Goal: Task Accomplishment & Management: Manage account settings

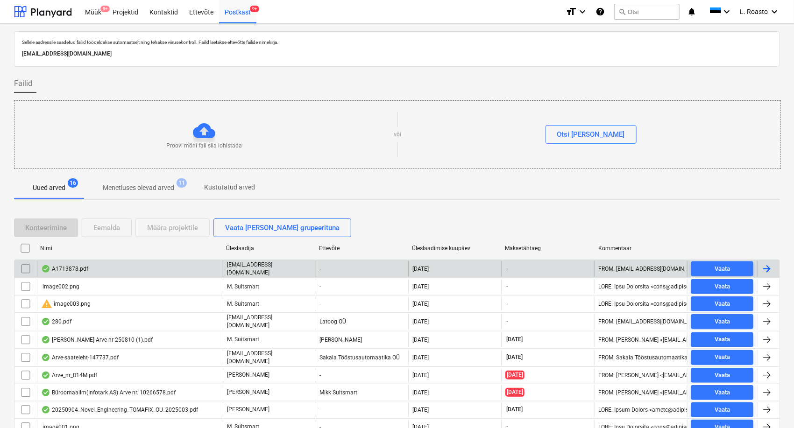
click at [21, 266] on input "checkbox" at bounding box center [25, 269] width 15 height 15
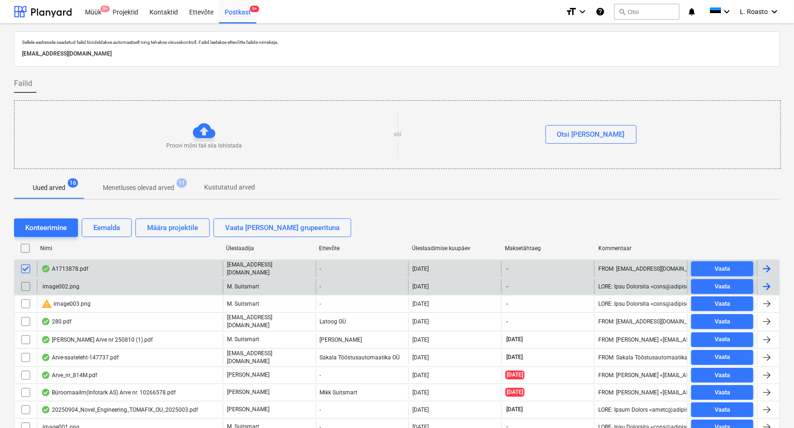
click at [23, 288] on input "checkbox" at bounding box center [25, 286] width 15 height 15
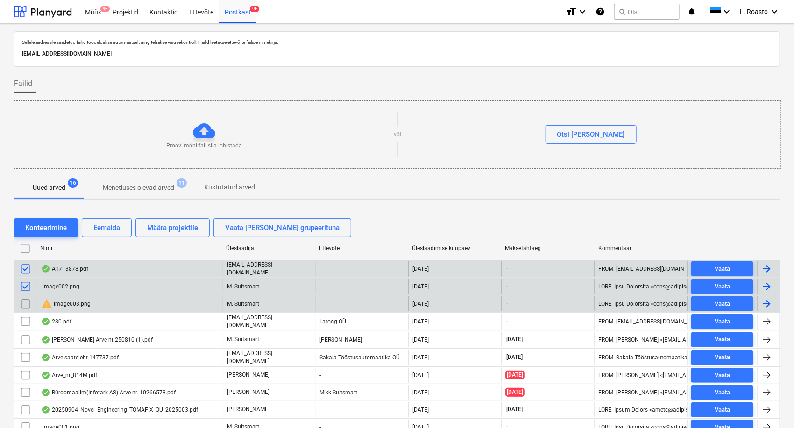
click at [26, 298] on input "checkbox" at bounding box center [25, 304] width 15 height 15
click at [112, 224] on div "Eemalda" at bounding box center [106, 228] width 27 height 12
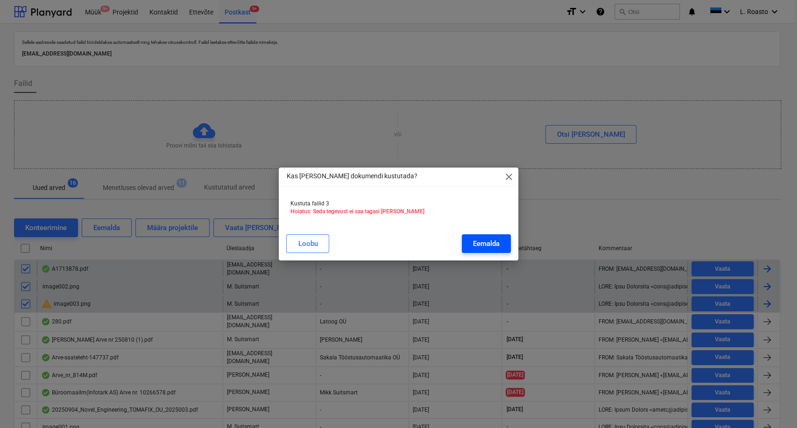
click at [486, 246] on div "Eemalda" at bounding box center [486, 244] width 27 height 12
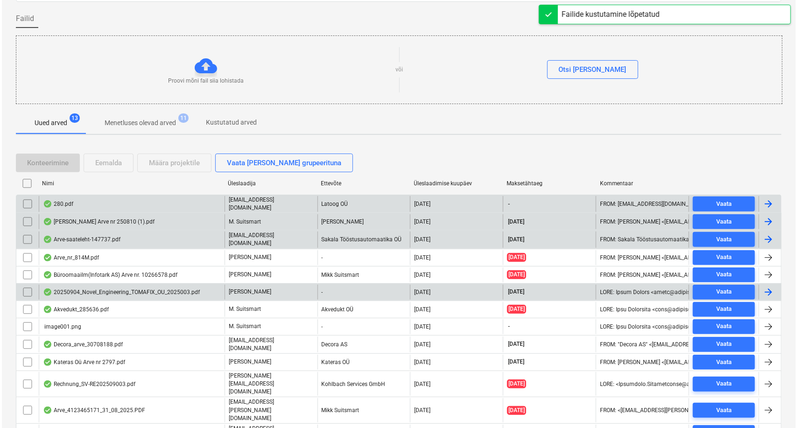
scroll to position [89, 0]
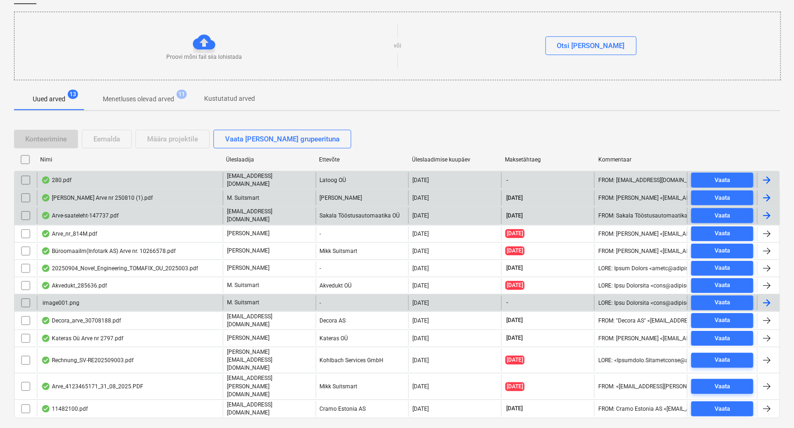
click at [24, 298] on input "checkbox" at bounding box center [25, 303] width 15 height 15
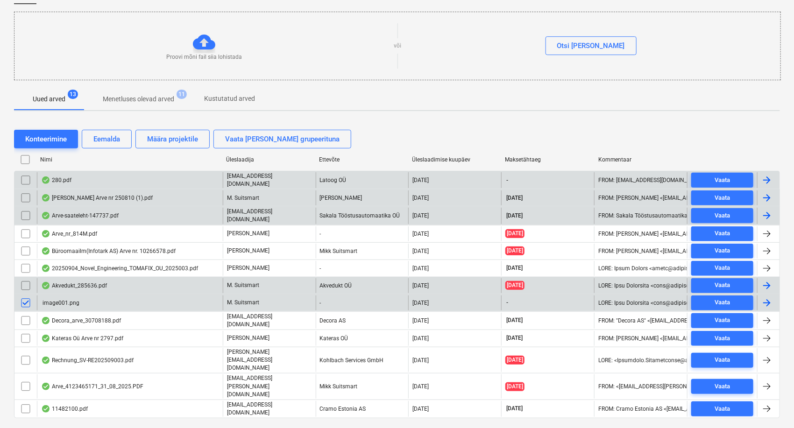
click at [25, 284] on input "checkbox" at bounding box center [25, 285] width 15 height 15
click at [114, 144] on button "Eemalda" at bounding box center [107, 139] width 50 height 19
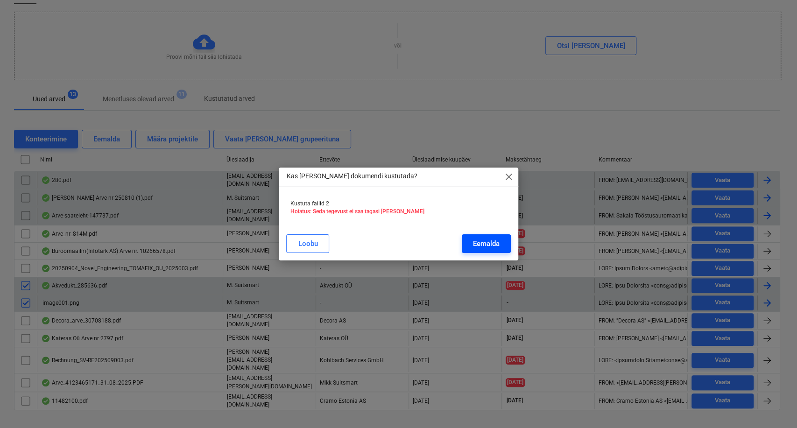
click at [494, 244] on div "Eemalda" at bounding box center [486, 244] width 27 height 12
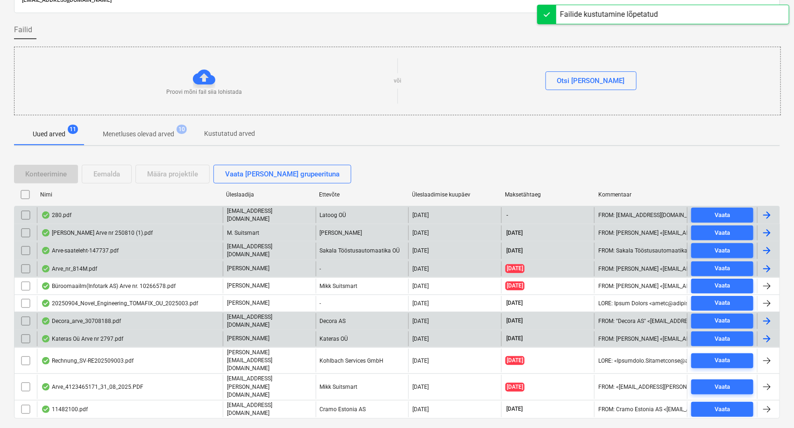
scroll to position [54, 0]
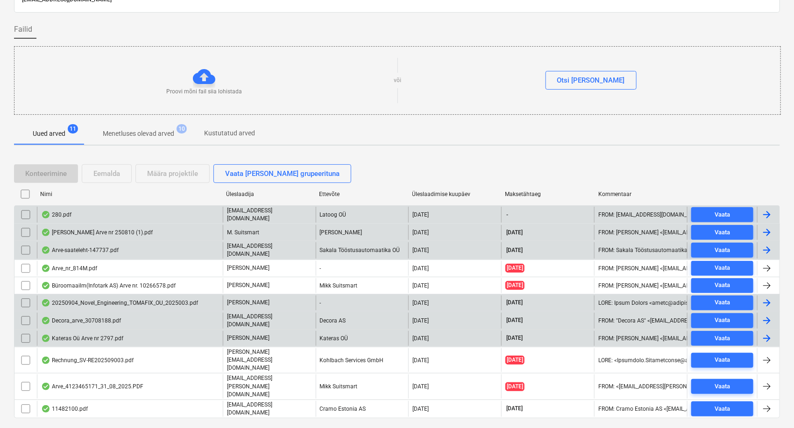
click at [150, 301] on div "20250904_Novel_Engineering_TOMAFIX_OU_2025003.pdf" at bounding box center [119, 302] width 157 height 7
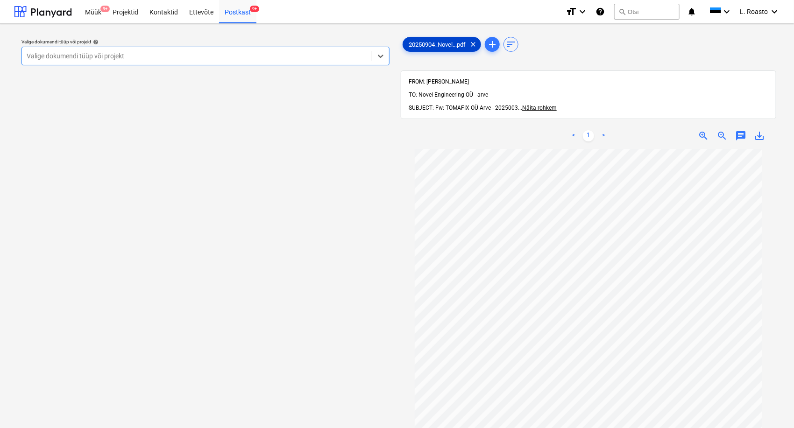
click at [440, 44] on span "20250904_Novel...pdf" at bounding box center [437, 44] width 68 height 7
click at [187, 52] on div at bounding box center [197, 55] width 341 height 9
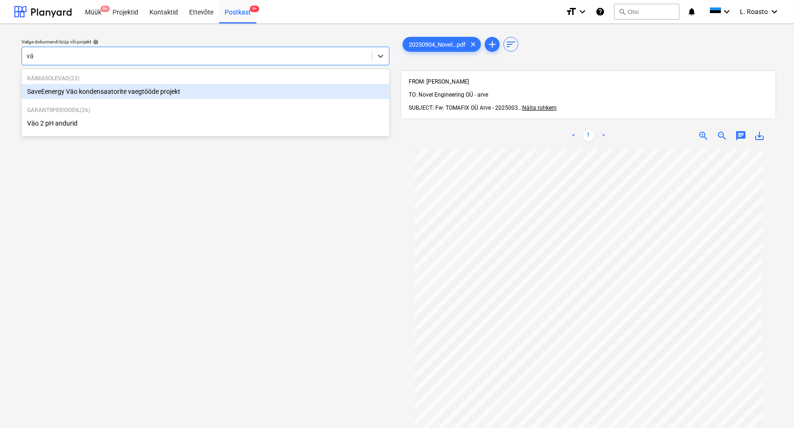
type input "väo"
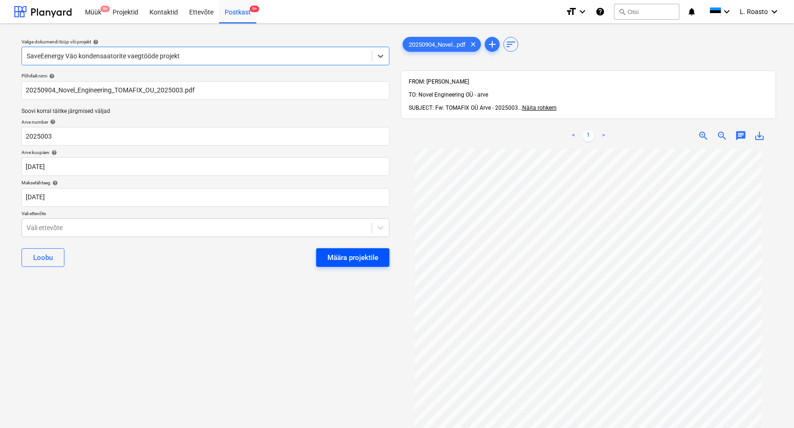
click at [352, 257] on div "Määra projektile" at bounding box center [352, 258] width 51 height 12
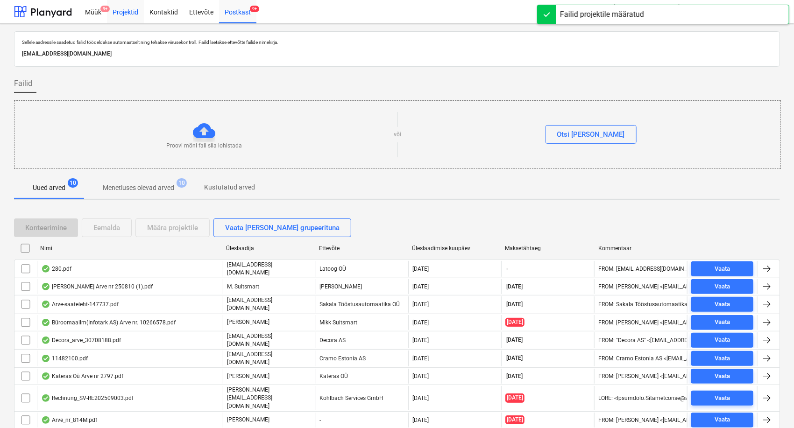
click at [128, 13] on div "Projektid" at bounding box center [125, 12] width 37 height 24
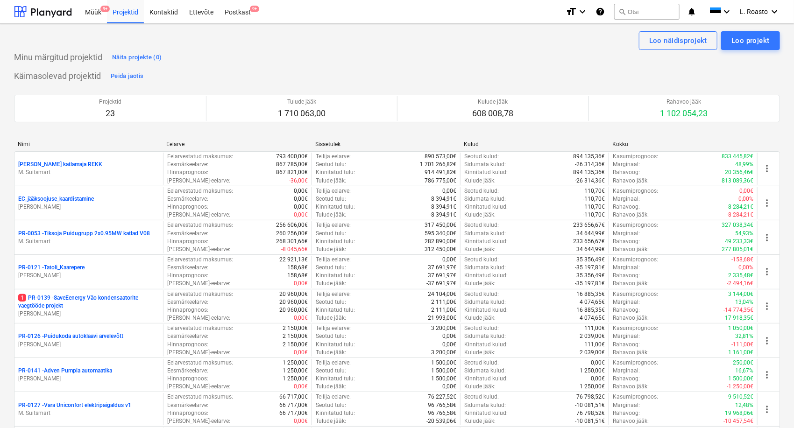
click at [126, 302] on p "1 PR-0139 - SaveEenergy Väo kondensaatorite vaegtööde projekt" at bounding box center [88, 302] width 141 height 16
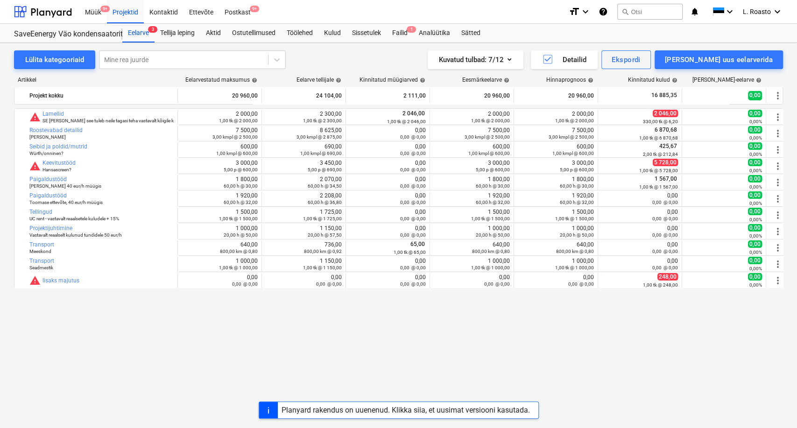
click at [482, 412] on div "Planyard rakendus on uuenenud. Klikka siia, et uusimat versiooni kasutada." at bounding box center [406, 410] width 249 height 9
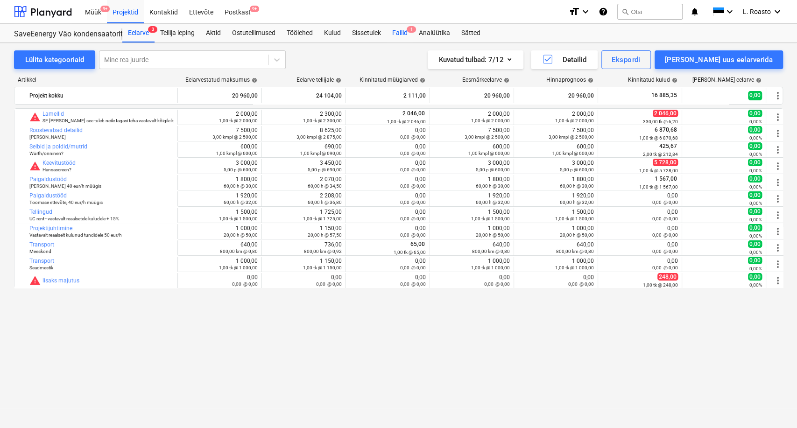
click at [399, 31] on div "Failid 1" at bounding box center [400, 33] width 27 height 19
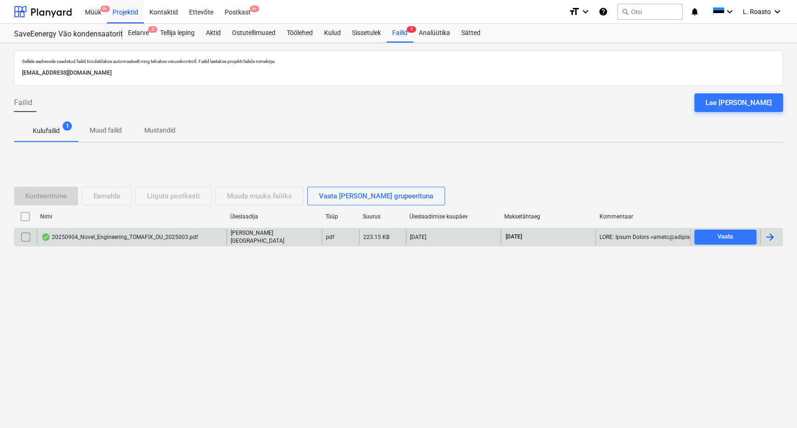
click at [771, 236] on div at bounding box center [770, 237] width 11 height 11
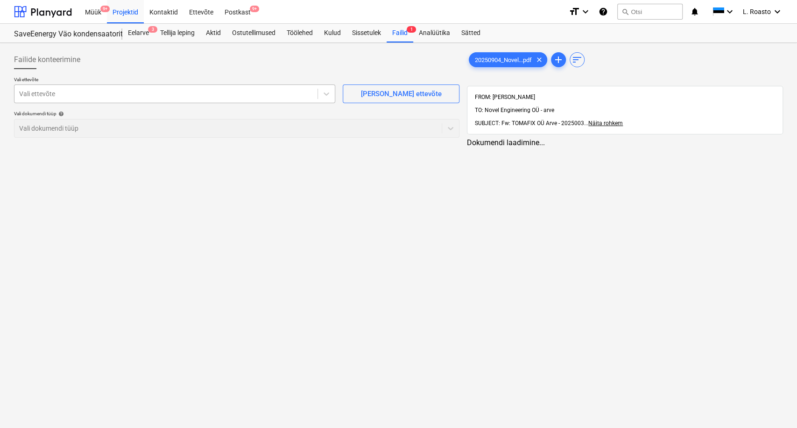
click at [187, 87] on div "Vali ettevõte" at bounding box center [165, 93] width 303 height 13
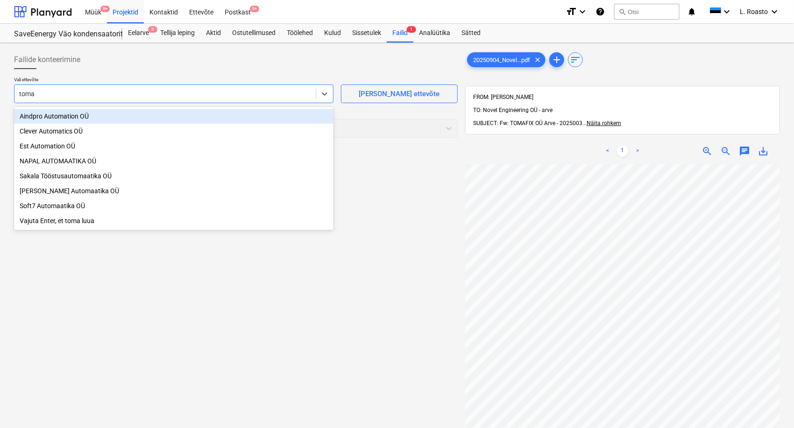
type input "tomaf"
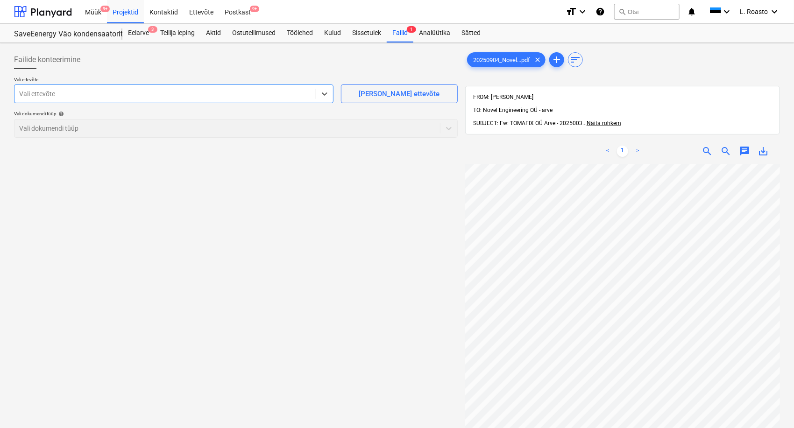
drag, startPoint x: 187, startPoint y: 87, endPoint x: 0, endPoint y: 75, distance: 187.2
click at [0, 75] on div "Failide konteerimine Vali ettevõte Select is focused ,type to refine list, pres…" at bounding box center [397, 308] width 794 height 531
click at [425, 90] on div "Lisa uus ettevõte" at bounding box center [399, 94] width 81 height 12
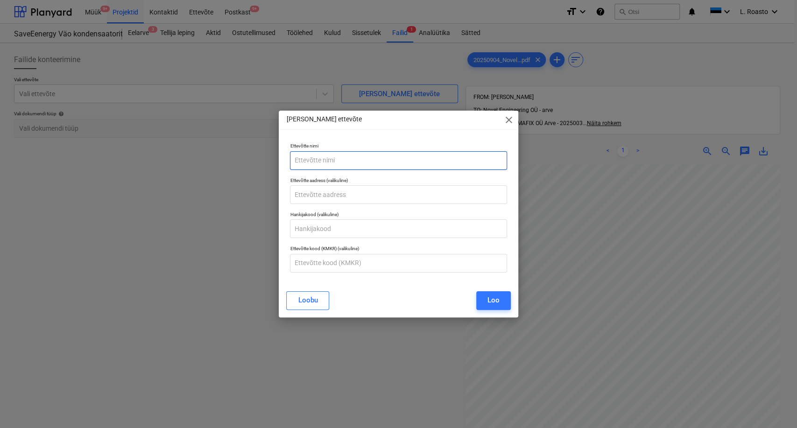
click at [350, 151] on input "text" at bounding box center [398, 160] width 217 height 19
click at [313, 159] on input "Tomafix OÜ" at bounding box center [398, 160] width 217 height 19
type input "TomaFix OÜ"
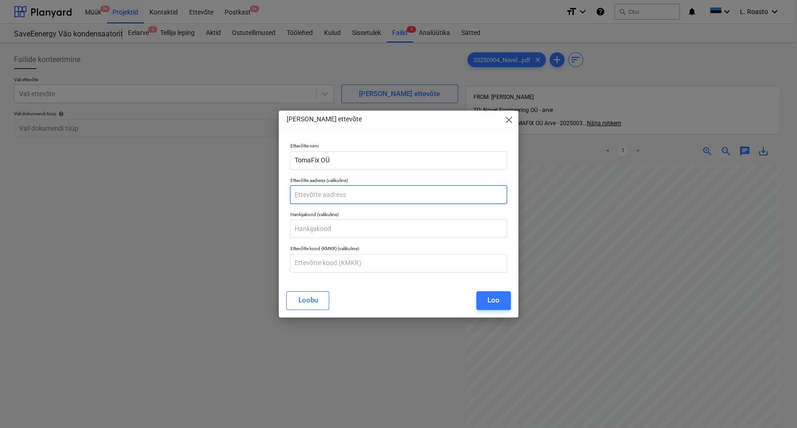
click at [330, 192] on input "text" at bounding box center [398, 194] width 217 height 19
type input "Põlva"
paste input "EE102881981"
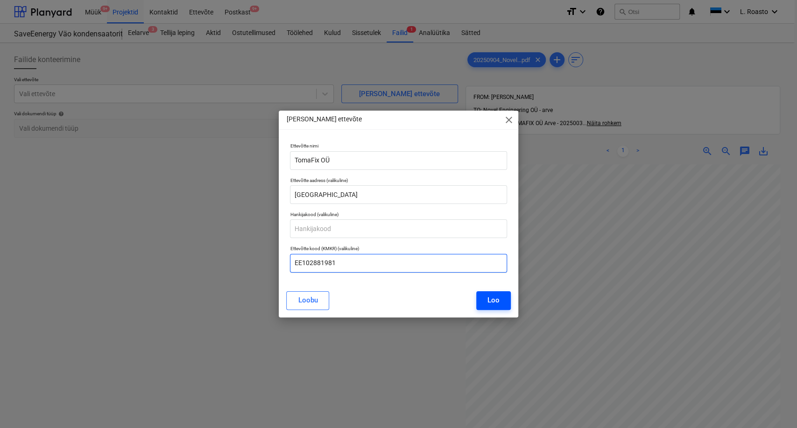
type input "EE102881981"
click at [497, 298] on div "Loo" at bounding box center [494, 300] width 12 height 12
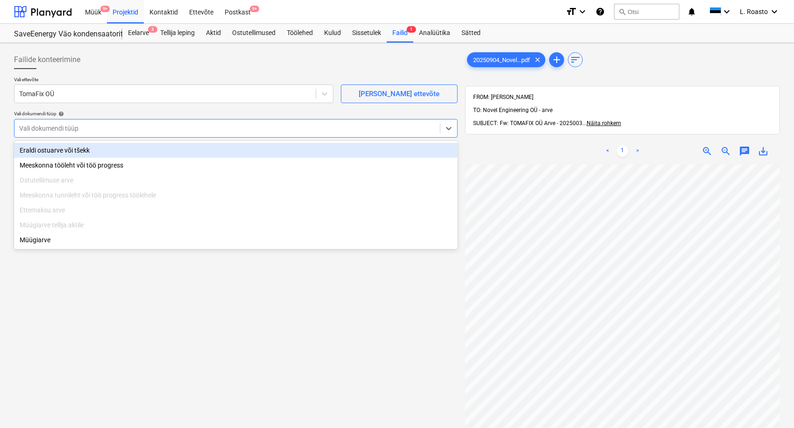
click at [107, 126] on div at bounding box center [227, 128] width 416 height 9
click at [65, 151] on div "Eraldi ostuarve või tšekk" at bounding box center [236, 150] width 444 height 15
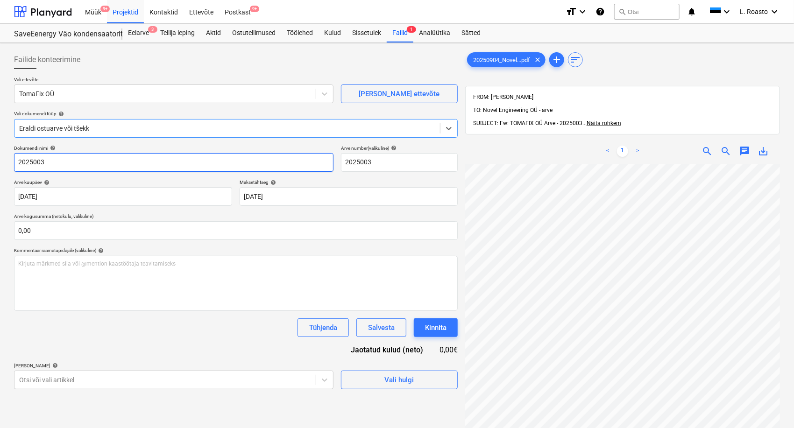
click at [16, 162] on input "2025003" at bounding box center [174, 162] width 320 height 19
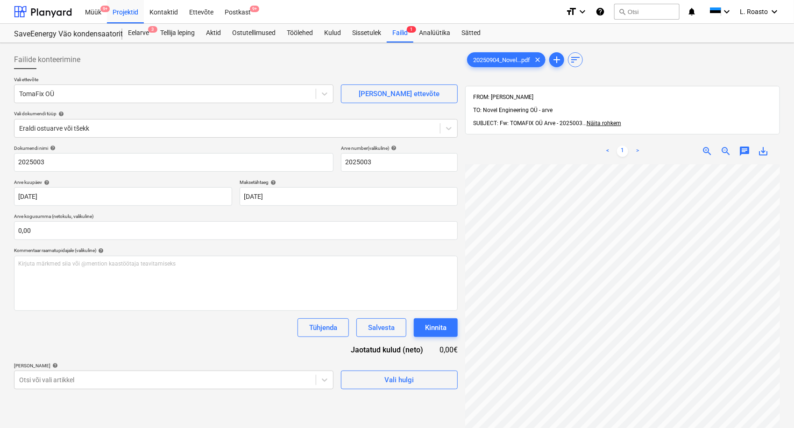
scroll to position [0, 37]
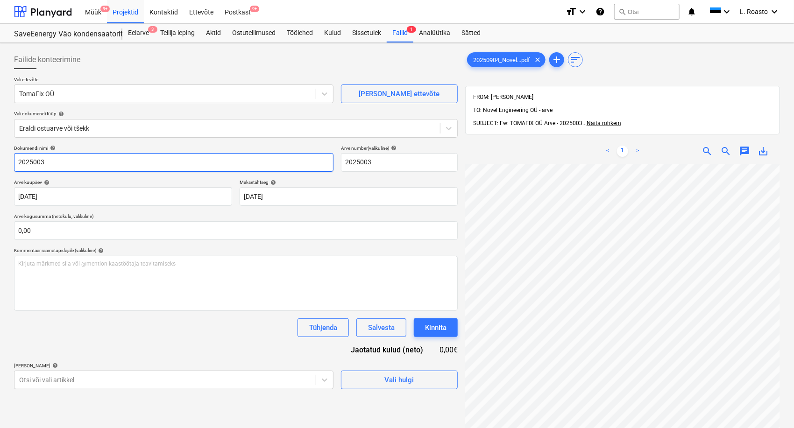
click at [16, 161] on input "2025003" at bounding box center [174, 162] width 320 height 19
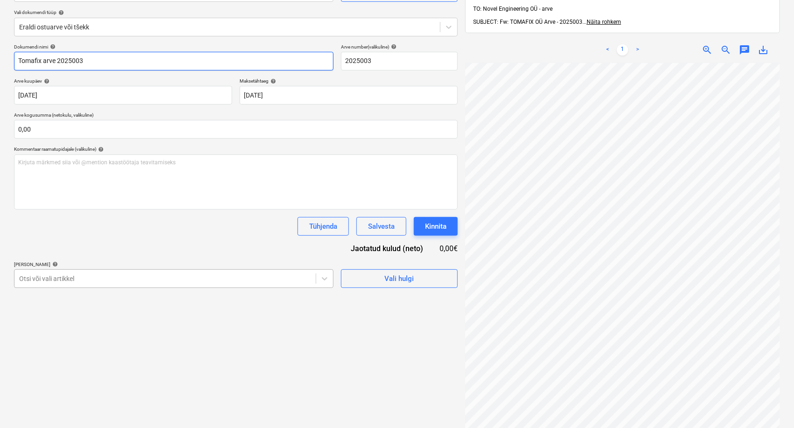
scroll to position [104, 0]
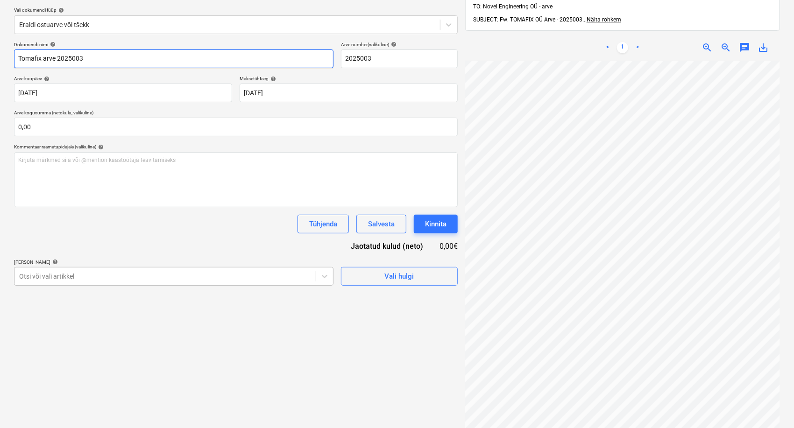
type input "Tomafix arve 2025003"
click at [59, 277] on div "Otsi või vali artikkel" at bounding box center [164, 276] width 301 height 13
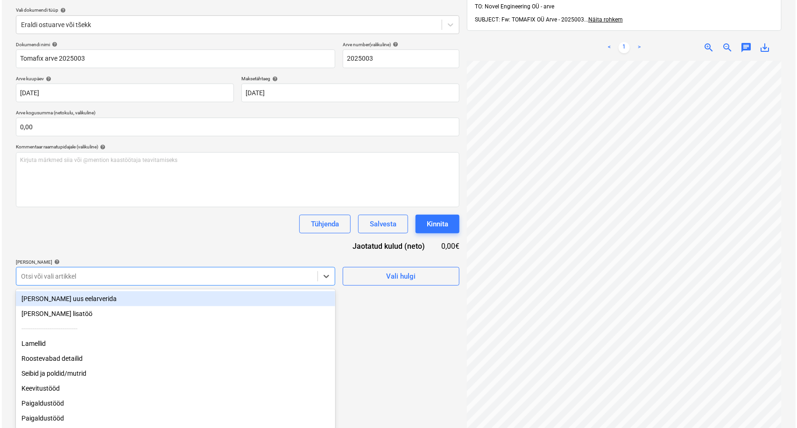
scroll to position [108, 0]
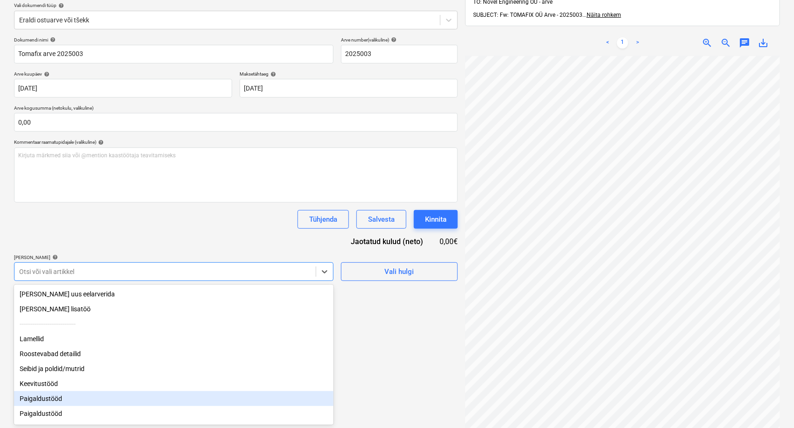
click at [52, 399] on div "Paigaldustööd" at bounding box center [174, 398] width 320 height 15
click at [58, 401] on div "Paigaldustööd" at bounding box center [174, 398] width 320 height 15
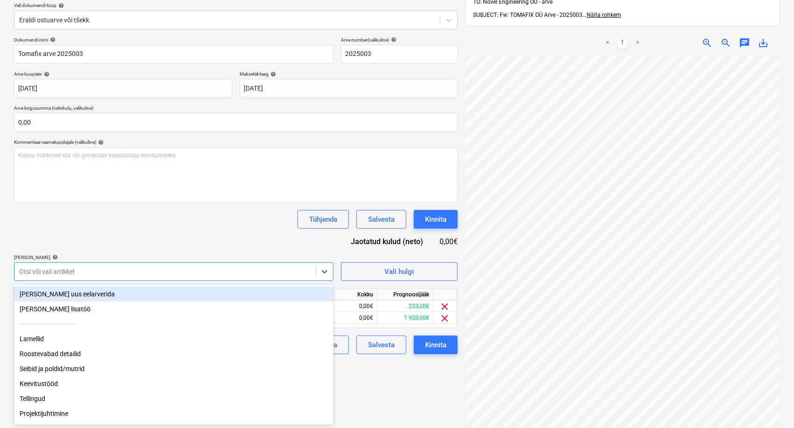
click at [164, 248] on div "Dokumendi nimi help Tomafix arve 2025003 Arve number (valikuline) help 2025003 …" at bounding box center [236, 196] width 444 height 318
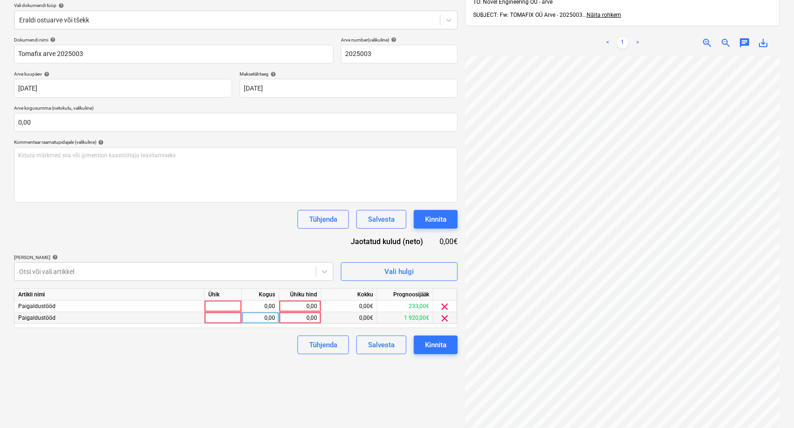
click at [301, 318] on div "0,00" at bounding box center [300, 319] width 34 height 12
type input "3314,80"
click at [448, 306] on span "clear" at bounding box center [445, 306] width 11 height 11
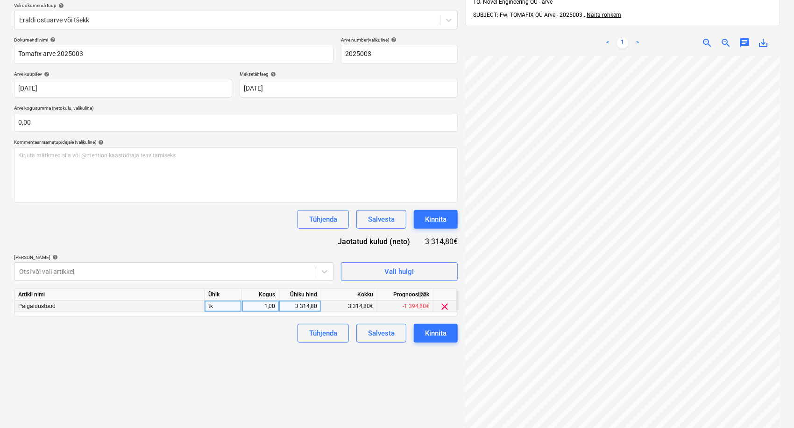
click at [346, 387] on div "Failide konteerimine Vali ettevõte TomaFix OÜ Lisa uus ettevõte Vali dokumendi …" at bounding box center [235, 200] width 451 height 524
click at [452, 335] on button "Kinnita" at bounding box center [436, 333] width 44 height 19
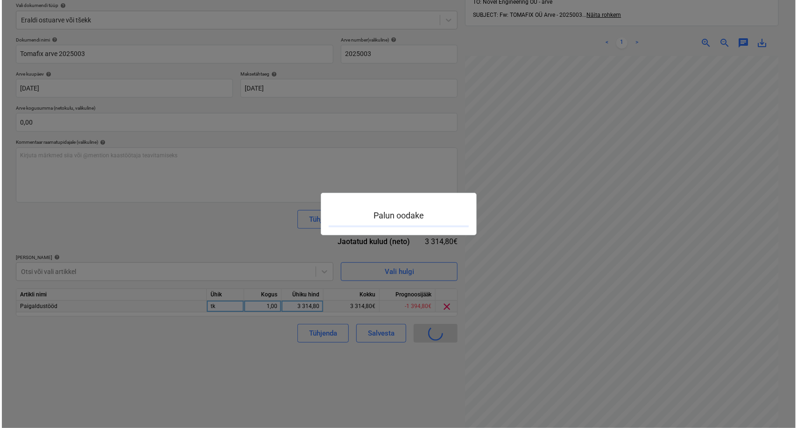
scroll to position [0, 37]
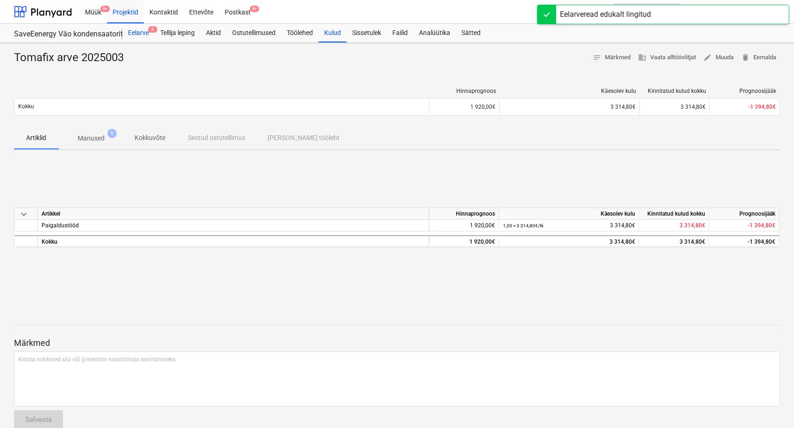
click at [143, 32] on div "Eelarve 3" at bounding box center [138, 33] width 32 height 19
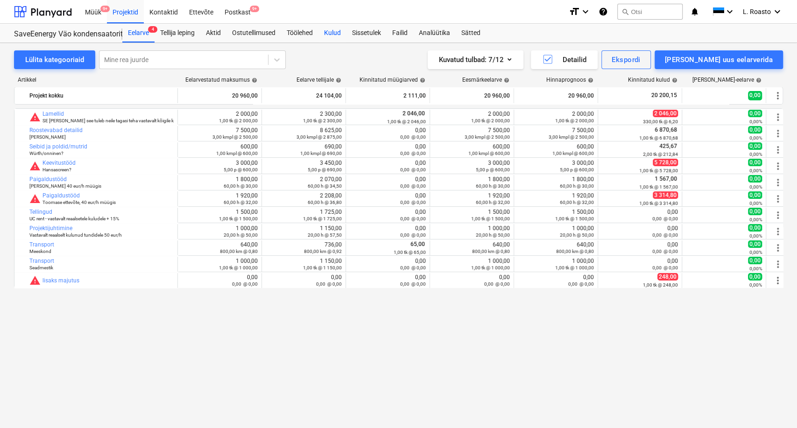
click at [338, 35] on div "Kulud" at bounding box center [333, 33] width 28 height 19
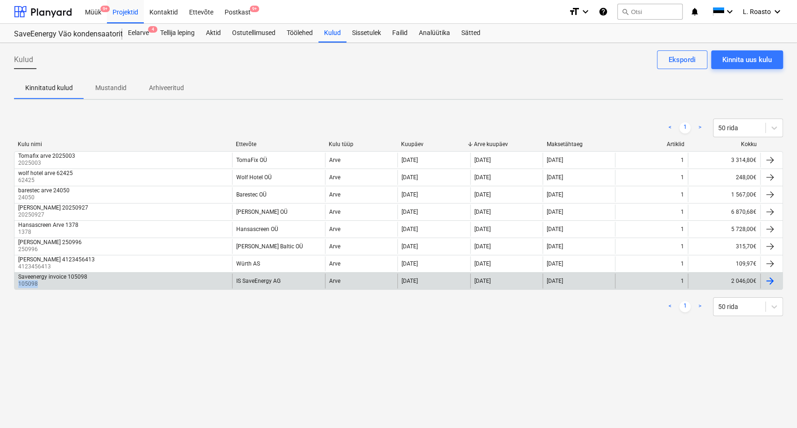
drag, startPoint x: 37, startPoint y: 285, endPoint x: 14, endPoint y: 287, distance: 23.0
click at [14, 287] on div "Saveenergy invoice 105098 105098" at bounding box center [123, 281] width 218 height 15
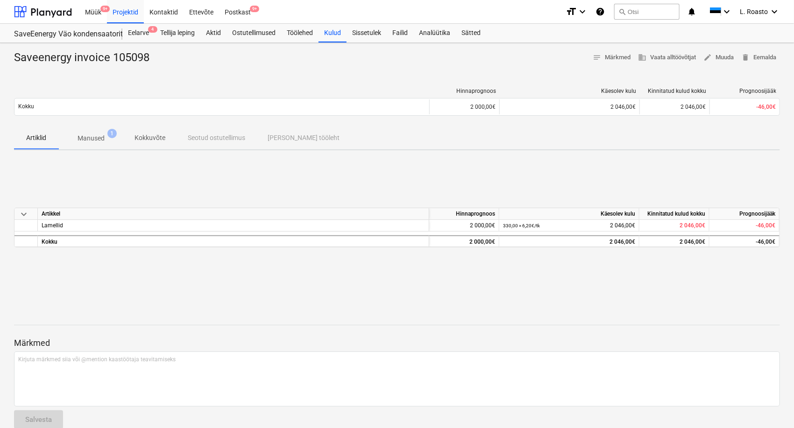
click at [132, 58] on div "Saveenergy invoice 105098" at bounding box center [85, 57] width 143 height 15
copy div "105098"
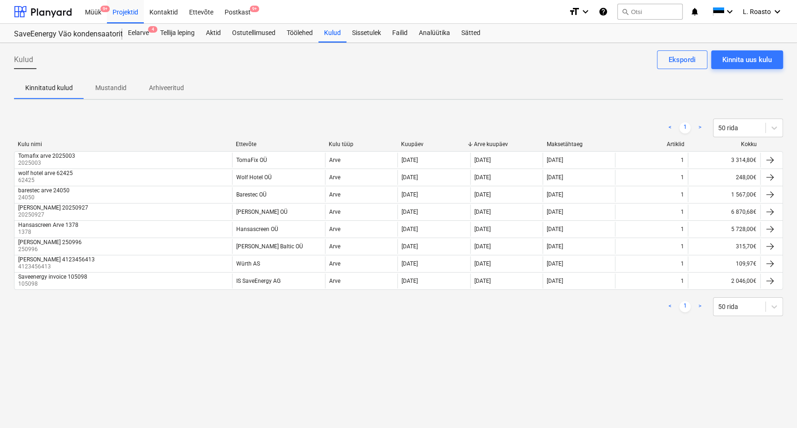
click at [19, 320] on div "< 1 > 50 rida Kulu nimi Ettevõte Kulu tüüp Kuupäev Arve kuupäev Maksetähtaeg Ar…" at bounding box center [398, 217] width 769 height 220
click at [26, 364] on div "Kulud Kinnita uus kulu Ekspordi Kinnitatud kulud Mustandid Arhiveeritud < 1 > 5…" at bounding box center [398, 235] width 797 height 385
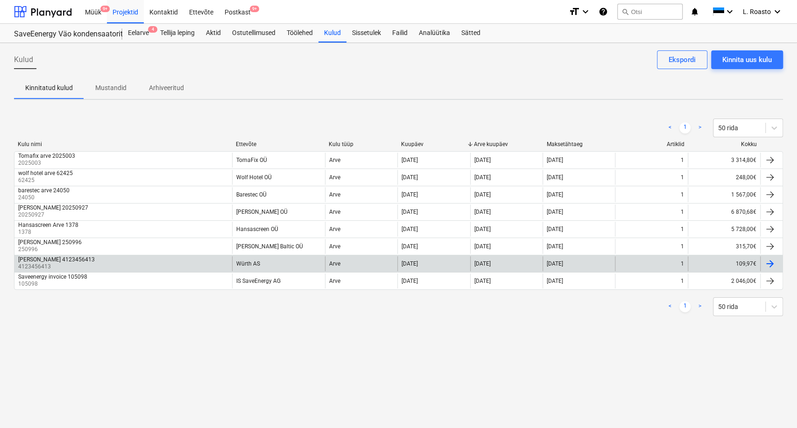
click at [201, 261] on div "würth Arve 4123456413 4123456413" at bounding box center [123, 263] width 218 height 15
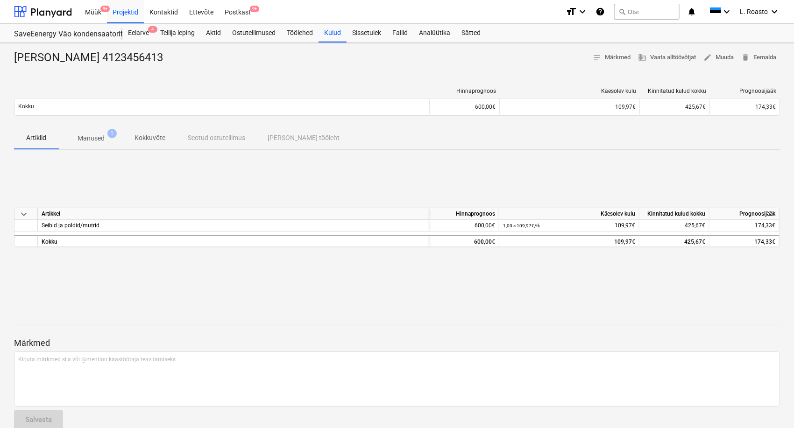
click at [114, 50] on div "würth Arve 4123456413 notes Märkmed business Vaata alltöövõtjat edit Muuda dele…" at bounding box center [397, 243] width 794 height 401
copy div "4123456413"
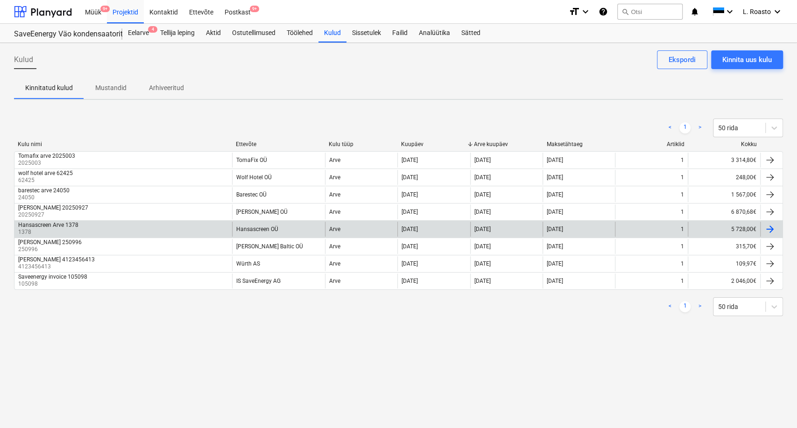
click at [31, 228] on div "Hansascreen Arve 1378" at bounding box center [48, 225] width 60 height 7
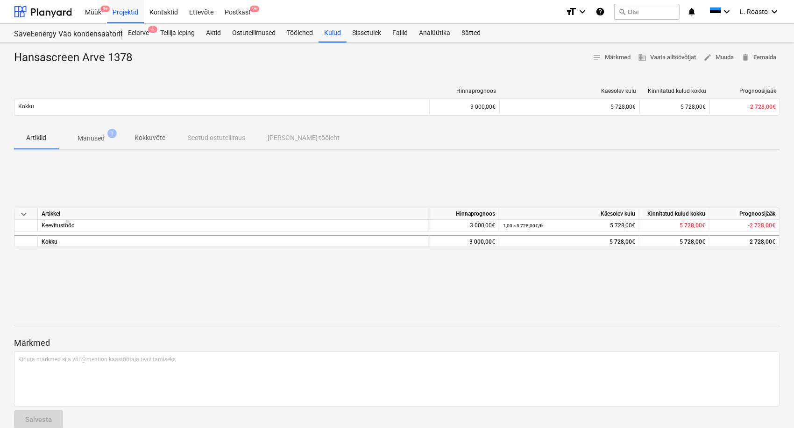
click at [124, 56] on div "Hansascreen Arve 1378" at bounding box center [77, 57] width 126 height 15
copy div "1378"
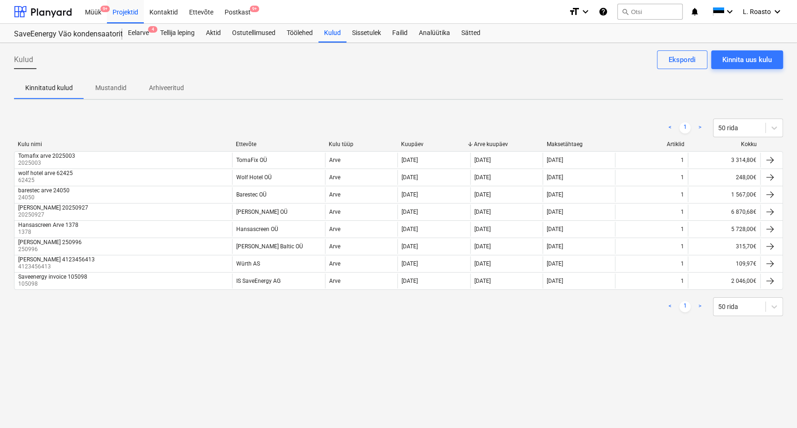
click at [34, 334] on div "Kulud Kinnita uus kulu Ekspordi Kinnitatud kulud Mustandid Arhiveeritud < 1 > 5…" at bounding box center [398, 235] width 797 height 385
click at [146, 31] on div "Eelarve 4" at bounding box center [138, 33] width 32 height 19
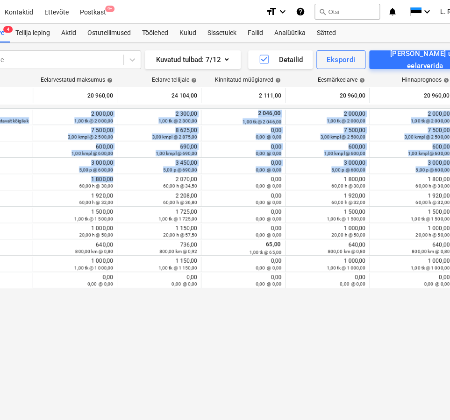
scroll to position [0, 189]
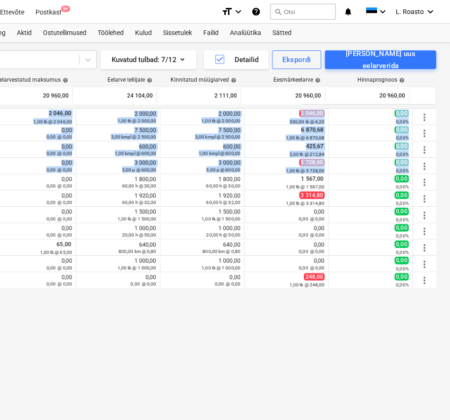
drag, startPoint x: 219, startPoint y: 183, endPoint x: 505, endPoint y: 207, distance: 286.9
click at [261, 207] on html "Müük 9+ Projektid Kontaktid Ettevõte Postkast 9+ format_size keyboard_arrow_dow…" at bounding box center [36, 210] width 450 height 420
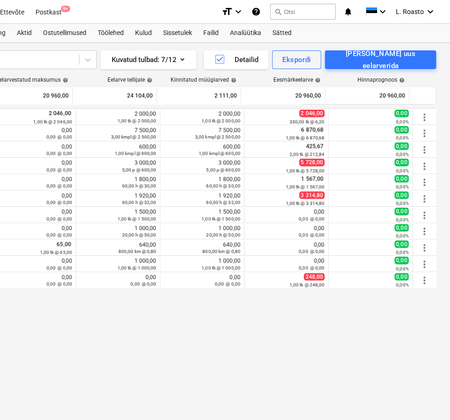
click at [230, 351] on div "bar_chart warning Lamellid SE poolt ja see tuleb neile tagasi teha vastavalt kõ…" at bounding box center [130, 245] width 611 height 274
click at [448, 204] on div "Lülita kategooriaid Mine rea juurde Kuvatud tulbad : 7/12 Detailid Ekspordi Lis…" at bounding box center [130, 222] width 639 height 358
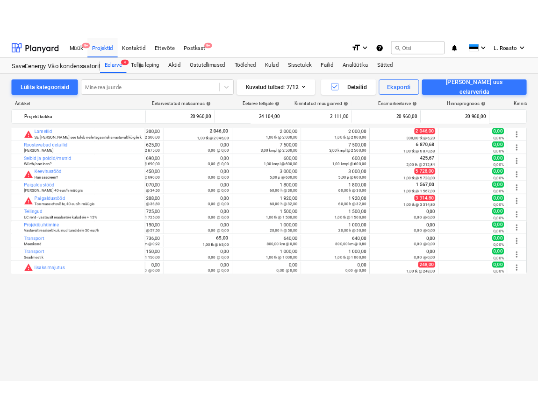
scroll to position [0, 146]
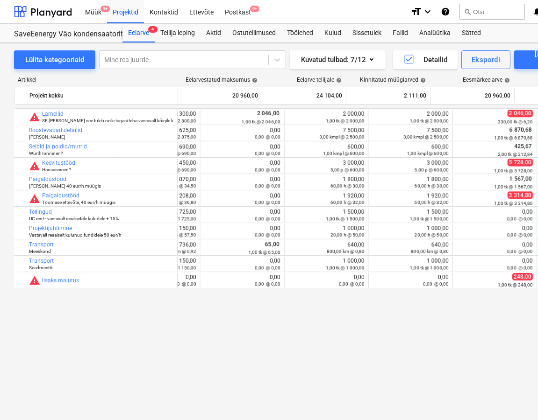
click at [224, 339] on div "bar_chart warning Lamellid SE poolt ja see tuleb neile tagasi teha vastavalt kõ…" at bounding box center [319, 245] width 611 height 274
click at [242, 324] on div "bar_chart warning Lamellid SE poolt ja see tuleb neile tagasi teha vastavalt kõ…" at bounding box center [319, 245] width 611 height 274
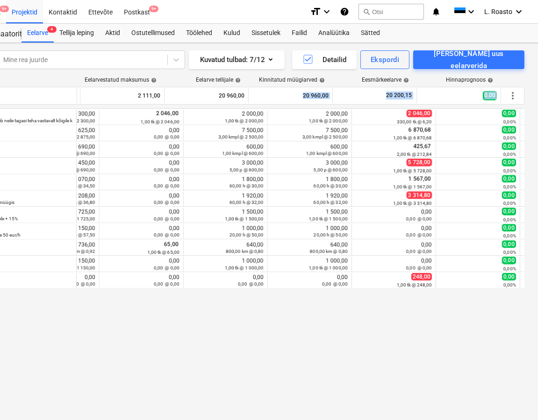
scroll to position [0, 164]
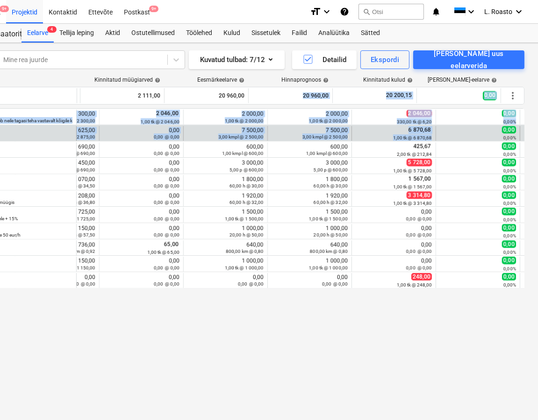
drag, startPoint x: 516, startPoint y: 97, endPoint x: 449, endPoint y: 127, distance: 73.0
click at [449, 127] on div "Artikkel Eelarvestatud maksumus help Eelarve tellijale help Kinnitatud müügiarv…" at bounding box center [218, 231] width 611 height 324
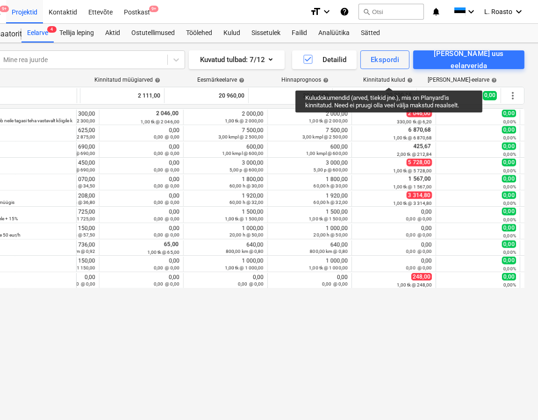
click at [389, 79] on div "Kinnitatud kulud help" at bounding box center [388, 80] width 50 height 7
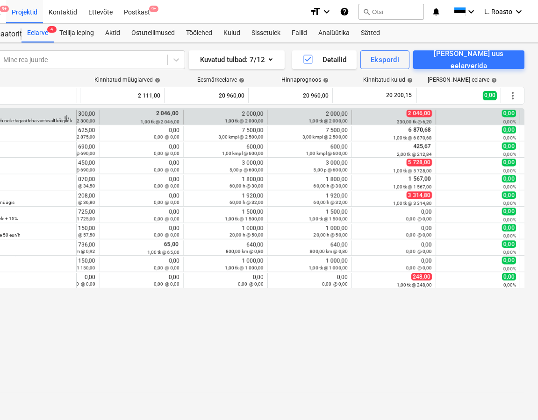
drag, startPoint x: 347, startPoint y: 188, endPoint x: 6, endPoint y: 116, distance: 348.1
click at [6, 116] on div "bar_chart warning Lamellid SE poolt ja see tuleb neile tagasi teha vastavalt kõ…" at bounding box center [72, 198] width 611 height 180
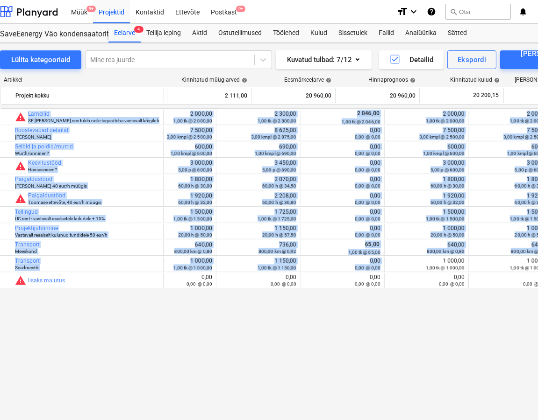
scroll to position [0, 0]
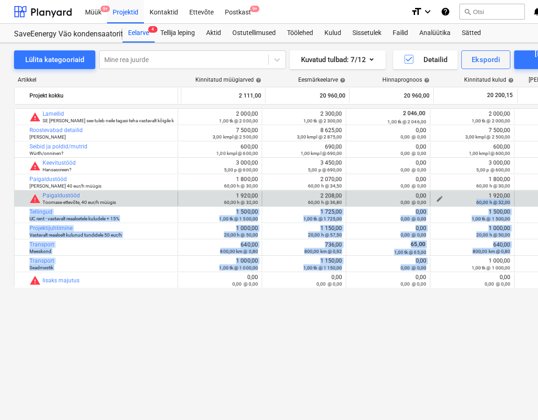
drag, startPoint x: 194, startPoint y: 249, endPoint x: 475, endPoint y: 203, distance: 284.4
click at [475, 203] on div "bar_chart warning Lamellid SE poolt ja see tuleb neile tagasi teha vastavalt kõ…" at bounding box center [319, 198] width 611 height 180
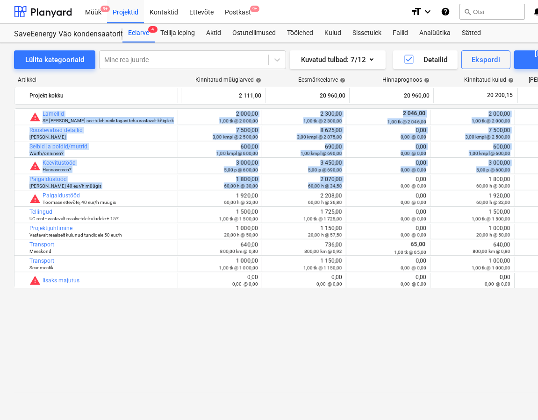
scroll to position [0, 165]
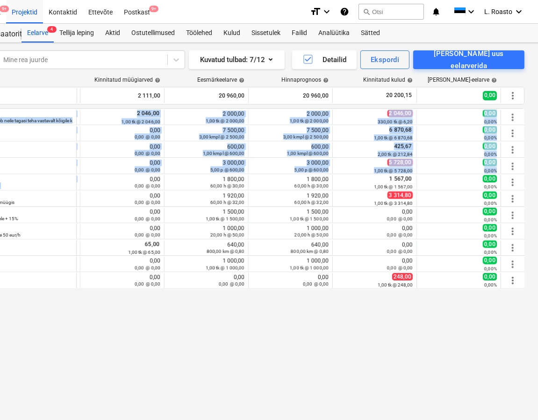
drag, startPoint x: 377, startPoint y: 181, endPoint x: 628, endPoint y: 215, distance: 253.1
click at [437, 215] on html "Müük 9+ Projektid Kontaktid Ettevõte Postkast 9+ format_size keyboard_arrow_dow…" at bounding box center [168, 210] width 538 height 420
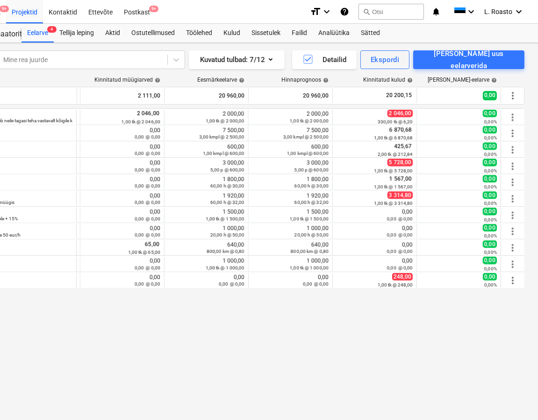
click at [407, 323] on div "bar_chart warning Lamellid SE poolt ja see tuleb neile tagasi teha vastavalt kõ…" at bounding box center [218, 245] width 611 height 274
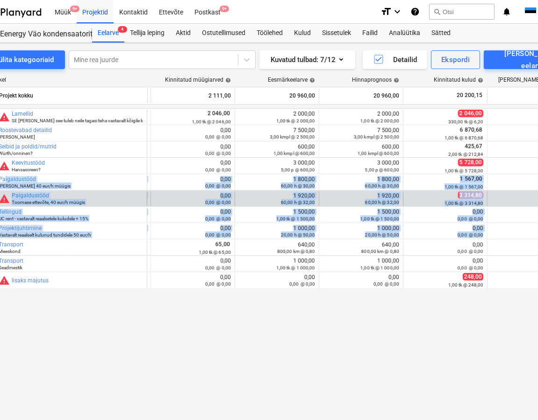
scroll to position [0, 28]
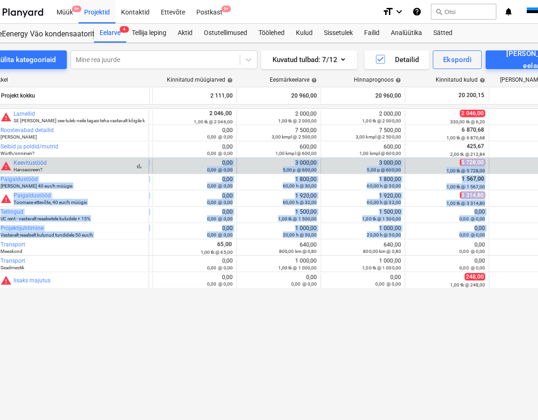
drag, startPoint x: 421, startPoint y: 229, endPoint x: 123, endPoint y: 171, distance: 304.0
click at [123, 171] on div "bar_chart warning Lamellid SE poolt ja see tuleb neile tagasi teha vastavalt kõ…" at bounding box center [126, 198] width 611 height 180
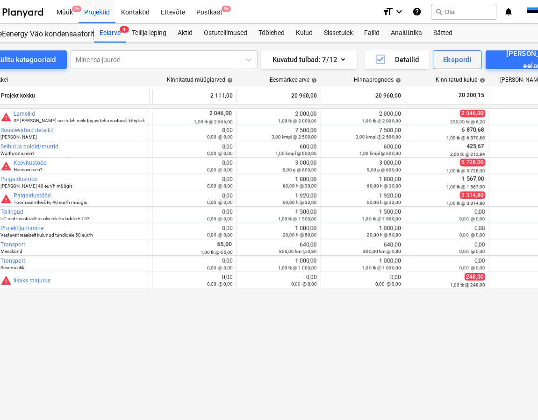
click at [252, 334] on div "bar_chart warning Lamellid SE poolt ja see tuleb neile tagasi teha vastavalt kõ…" at bounding box center [291, 245] width 611 height 274
click at [76, 357] on div "bar_chart warning Lamellid SE poolt ja see tuleb neile tagasi teha vastavalt kõ…" at bounding box center [291, 245] width 611 height 274
click at [243, 339] on div "bar_chart warning Lamellid SE poolt ja see tuleb neile tagasi teha vastavalt kõ…" at bounding box center [291, 245] width 611 height 274
click at [448, 347] on div "bar_chart warning Lamellid SE poolt ja see tuleb neile tagasi teha vastavalt kõ…" at bounding box center [291, 245] width 611 height 274
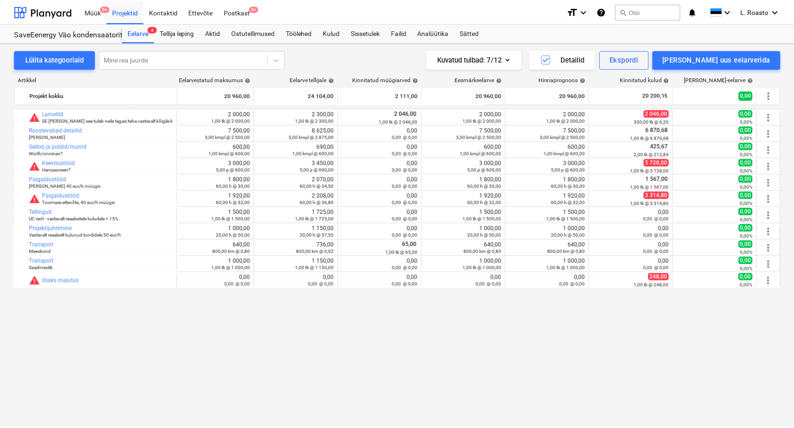
scroll to position [0, 7]
click at [243, 10] on div "Postkast 9+" at bounding box center [237, 12] width 37 height 24
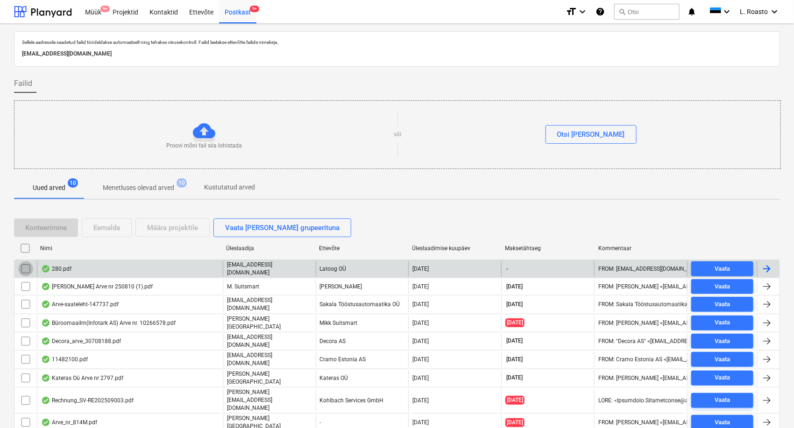
click at [22, 266] on input "checkbox" at bounding box center [25, 269] width 15 height 15
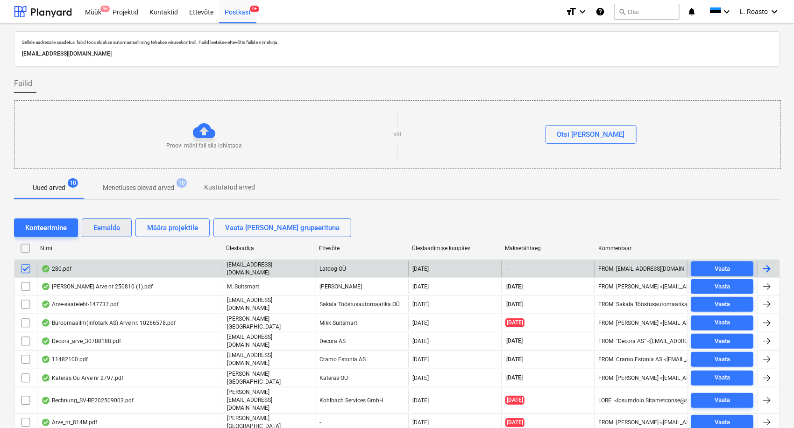
click at [106, 226] on div "Eemalda" at bounding box center [106, 228] width 27 height 12
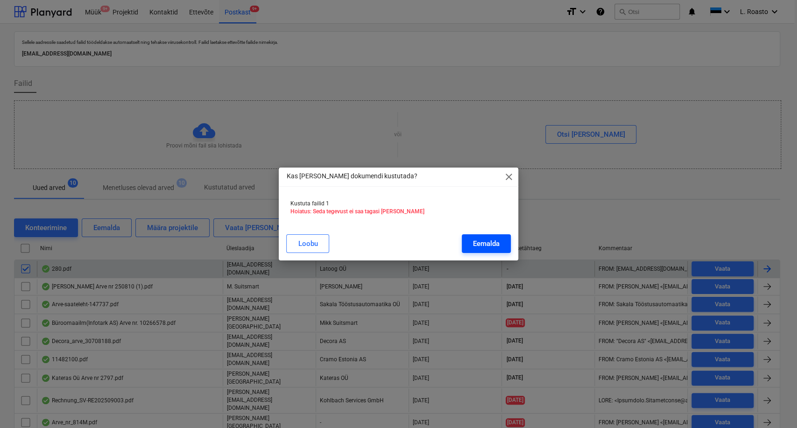
click at [505, 241] on button "Eemalda" at bounding box center [486, 244] width 49 height 19
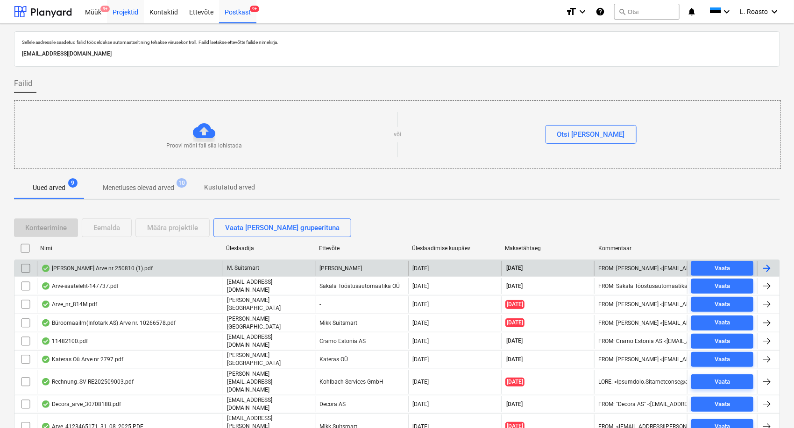
click at [128, 10] on div "Projektid" at bounding box center [125, 12] width 37 height 24
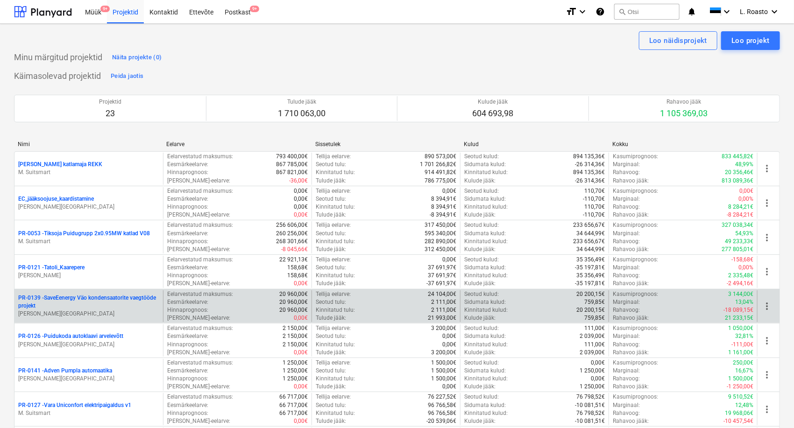
click at [85, 297] on p "PR-0139 - SaveEenergy Väo kondensaatorite vaegtööde projekt" at bounding box center [88, 302] width 141 height 16
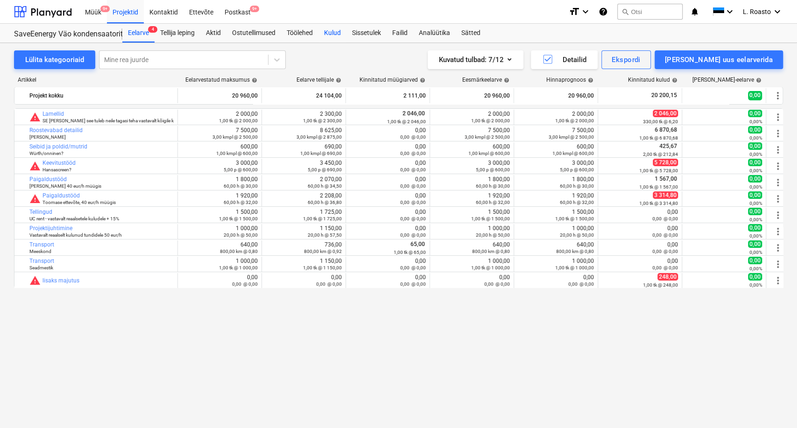
click at [339, 35] on div "Kulud" at bounding box center [333, 33] width 28 height 19
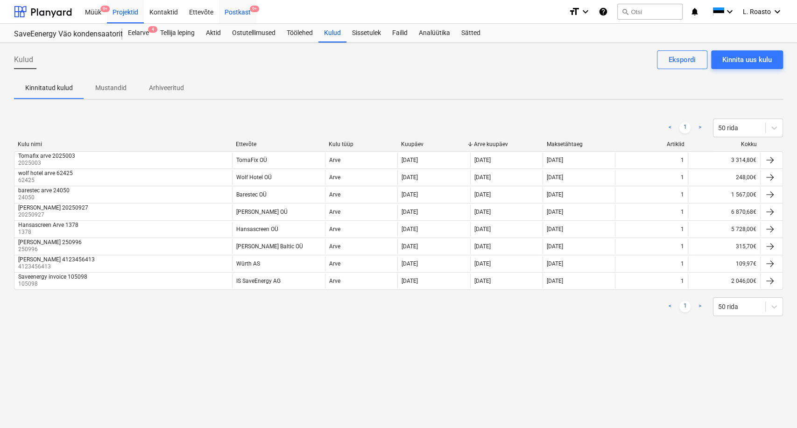
click at [246, 10] on div "Postkast 9+" at bounding box center [237, 12] width 37 height 24
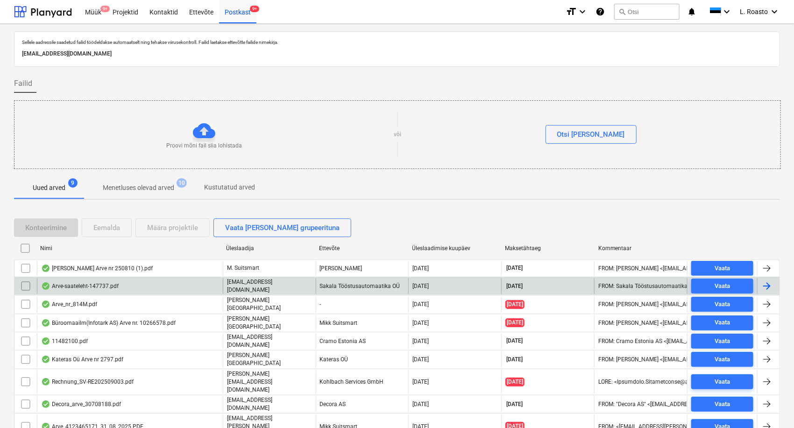
click at [131, 283] on div "Arve-saateleht-147737.pdf" at bounding box center [130, 286] width 186 height 16
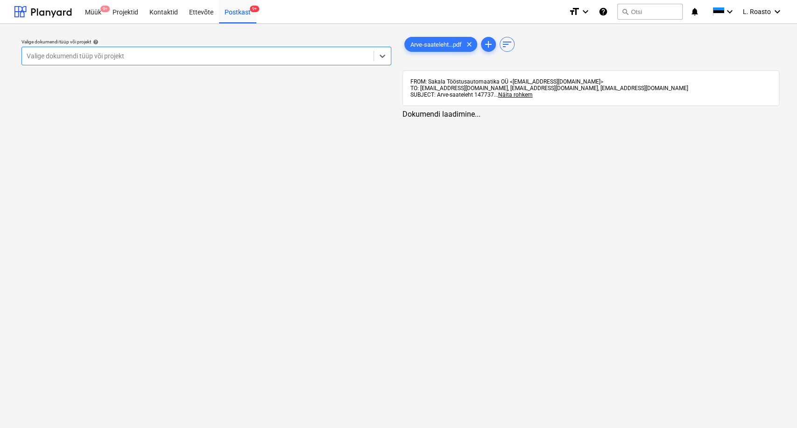
click at [210, 57] on div at bounding box center [198, 55] width 342 height 9
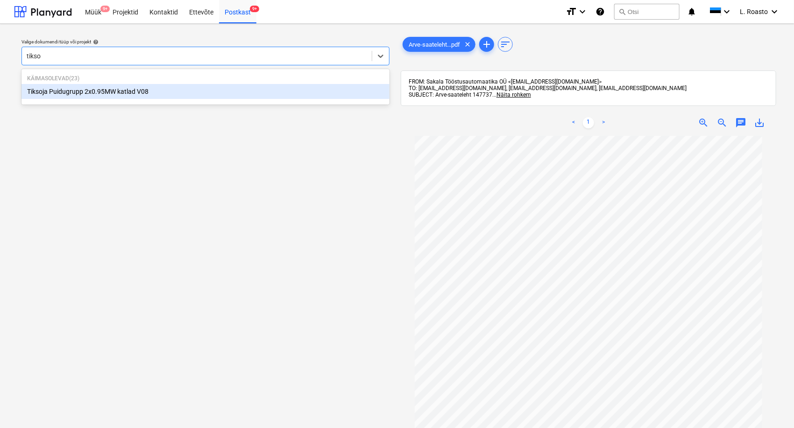
type input "tiksoj"
click at [175, 95] on div "Tiksoja Puidugrupp 2x0.95MW katlad V08" at bounding box center [205, 91] width 368 height 15
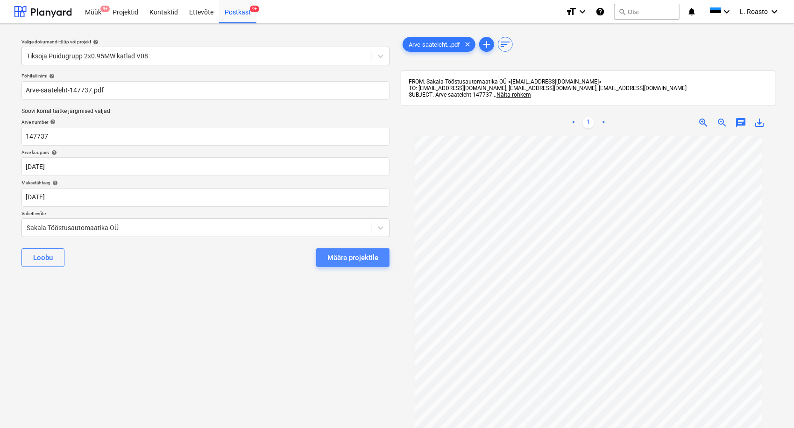
click at [336, 263] on div "Määra projektile" at bounding box center [352, 258] width 51 height 12
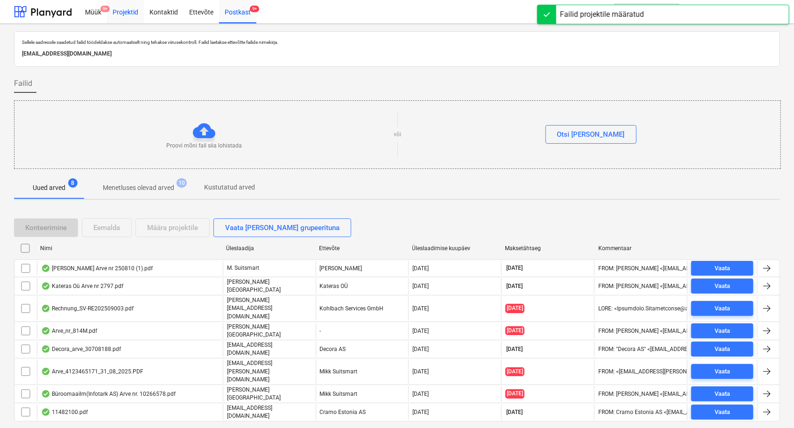
click at [132, 13] on div "Projektid" at bounding box center [125, 12] width 37 height 24
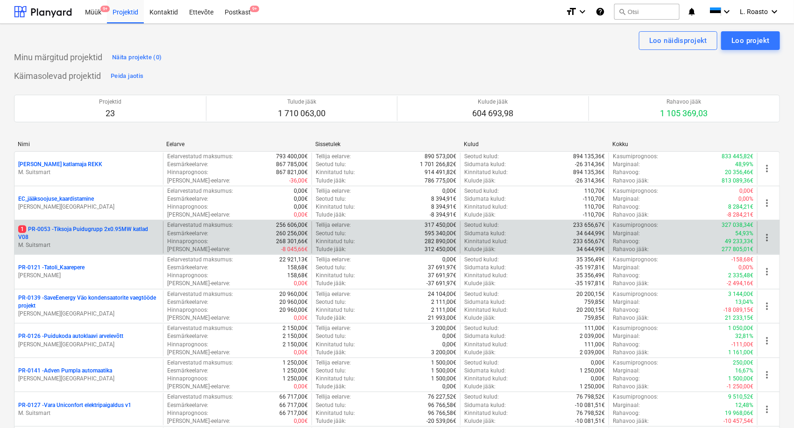
click at [78, 231] on p "1 PR-0053 - Tiksoja Puidugrupp 2x0.95MW katlad V08" at bounding box center [88, 234] width 141 height 16
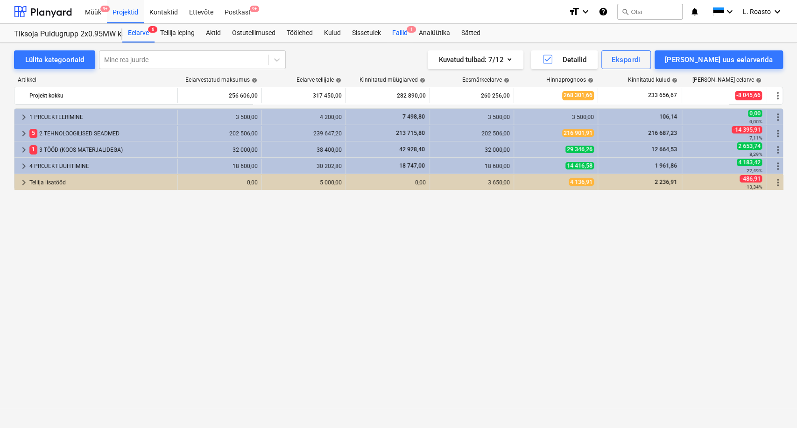
click at [397, 29] on div "Failid 1" at bounding box center [400, 33] width 27 height 19
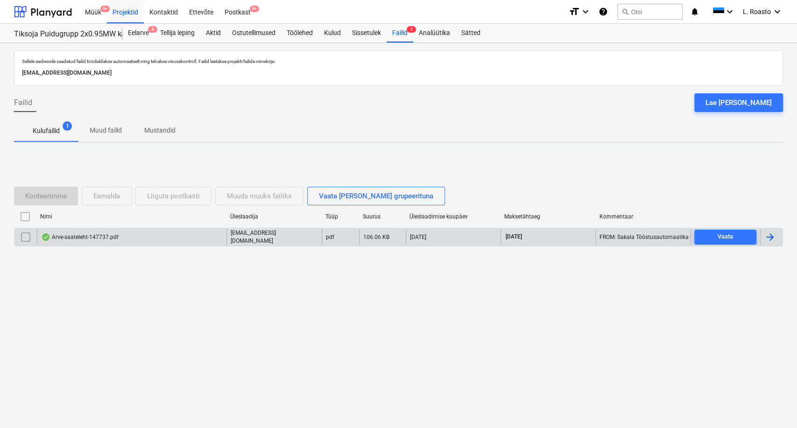
click at [767, 233] on div at bounding box center [770, 237] width 11 height 11
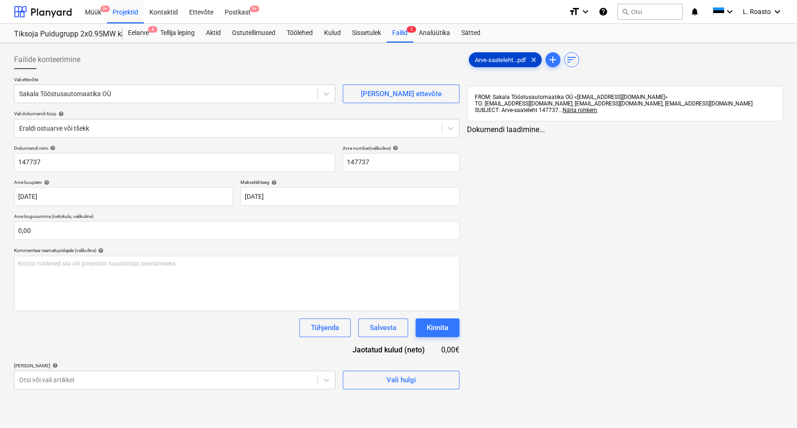
click at [508, 59] on span "Arve-saateleht...pdf" at bounding box center [500, 60] width 63 height 7
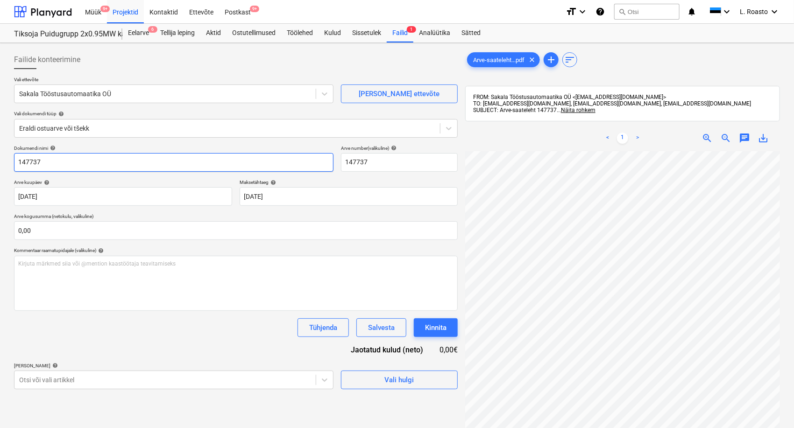
click at [19, 161] on input "147737" at bounding box center [174, 162] width 320 height 19
type input "Sakala Tööstusautomaatika arve 147737"
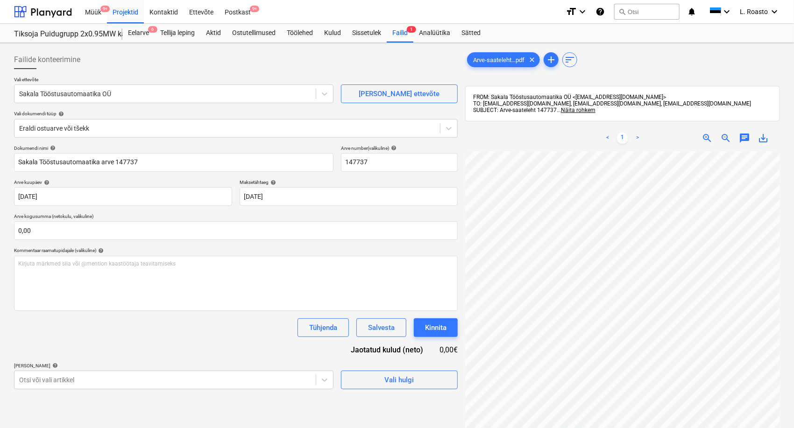
scroll to position [14, 37]
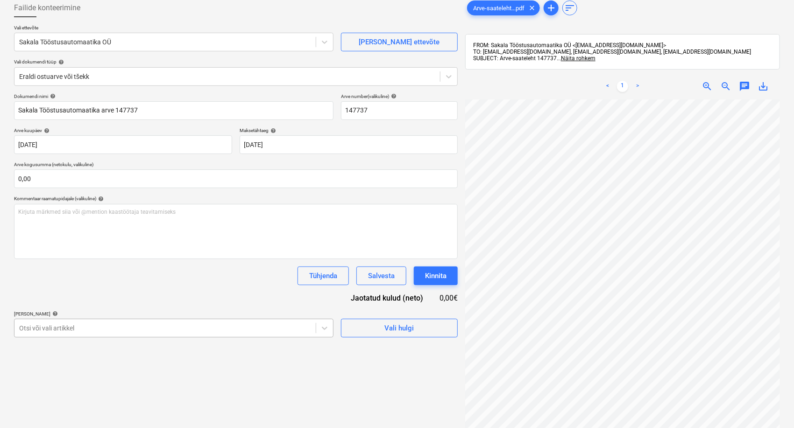
click at [187, 322] on body "Müük 9+ Projektid Kontaktid Ettevõte Postkast 9+ format_size keyboard_arrow_dow…" at bounding box center [397, 162] width 794 height 428
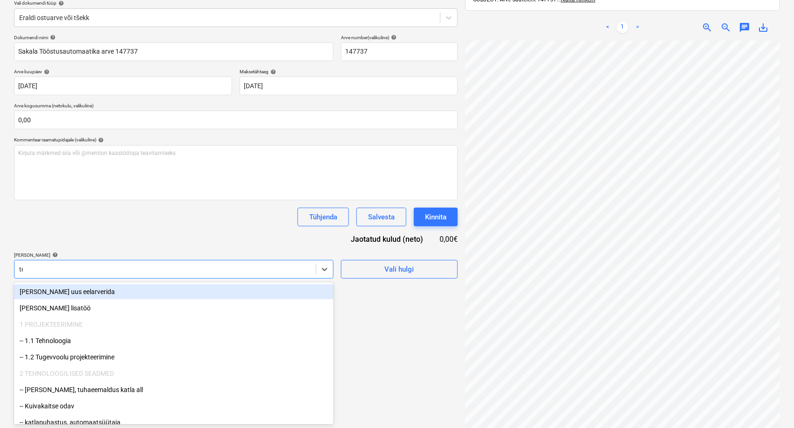
type input "tem"
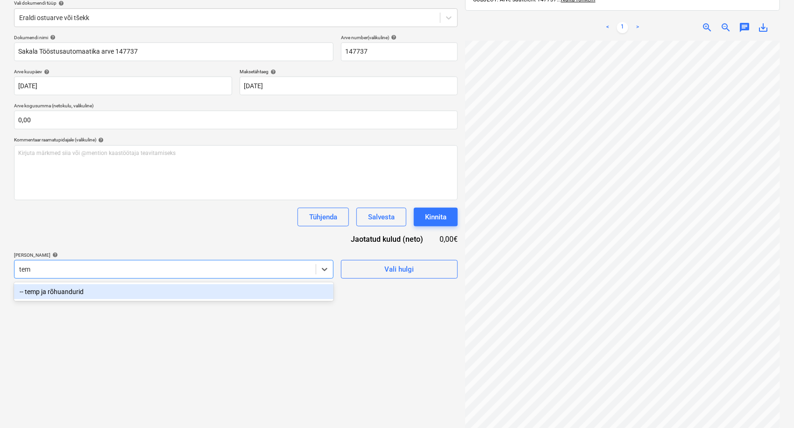
click at [109, 289] on div "-- temp ja rõhuandurid" at bounding box center [174, 291] width 320 height 15
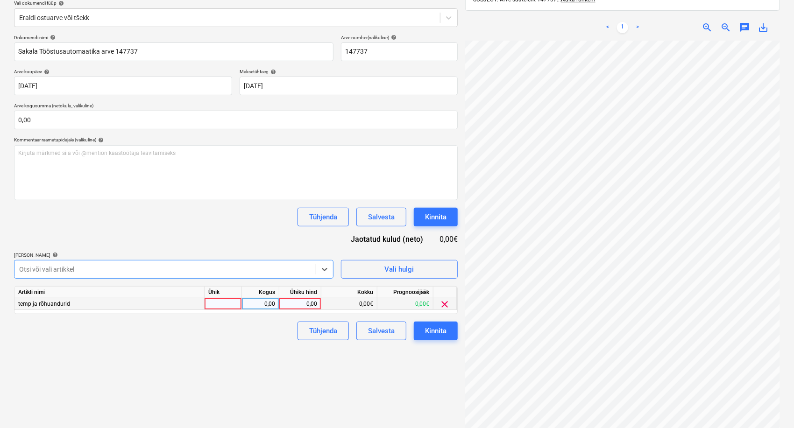
click at [309, 305] on div "0,00" at bounding box center [300, 304] width 34 height 12
type input "159,"
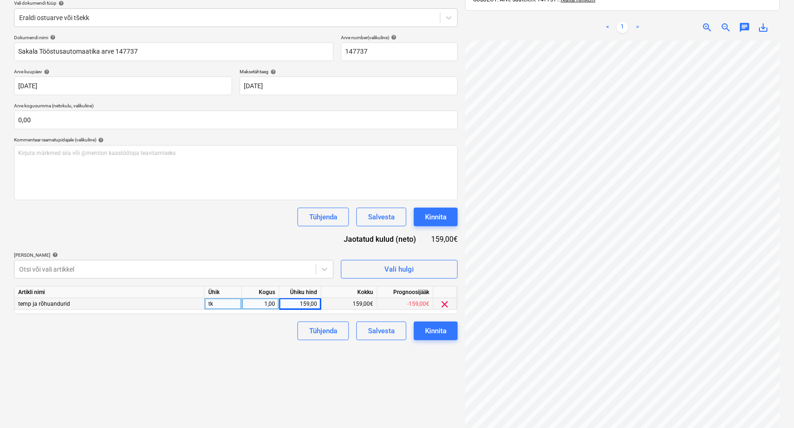
click at [309, 303] on div "159,00" at bounding box center [300, 304] width 34 height 12
type input "159,46"
click at [220, 380] on div "Failide konteerimine Vali ettevõte Sakala Tööstusautomaatika OÜ Lisa uus ettevõ…" at bounding box center [235, 191] width 451 height 511
click at [448, 332] on button "Kinnita" at bounding box center [436, 331] width 44 height 19
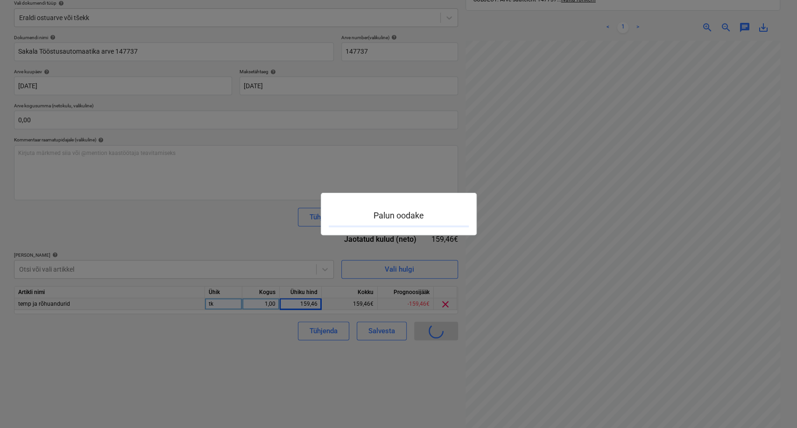
scroll to position [14, 37]
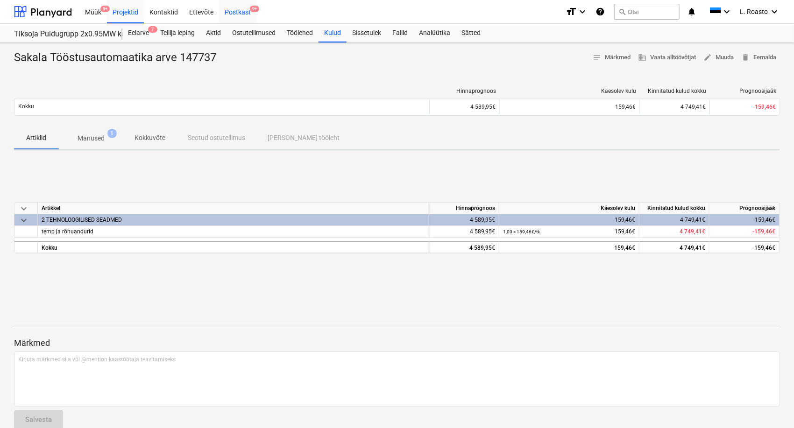
click at [239, 11] on div "Postkast 9+" at bounding box center [237, 12] width 37 height 24
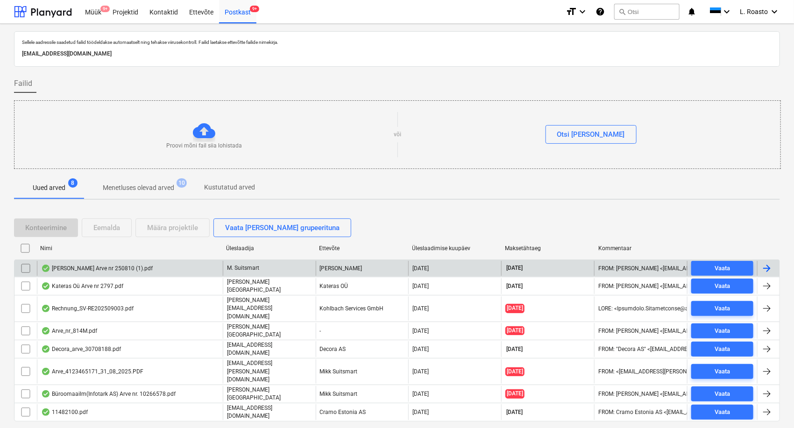
click at [135, 266] on div "[PERSON_NAME] Arve nr 250810 (1).pdf" at bounding box center [97, 268] width 112 height 7
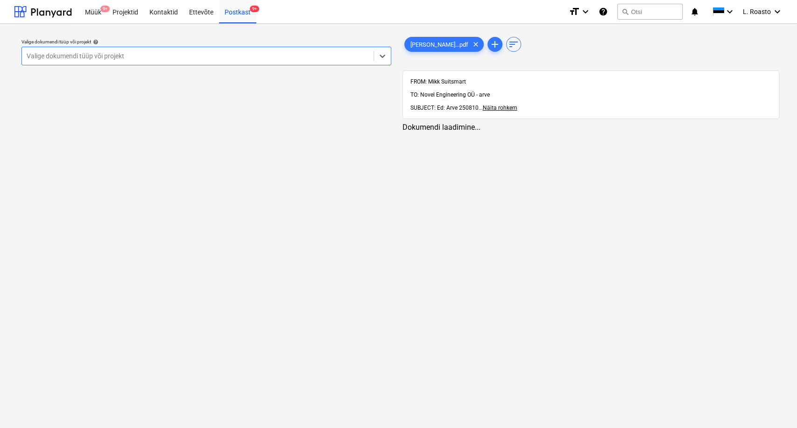
click at [128, 50] on div "Valige dokumendi tüüp või projekt" at bounding box center [198, 56] width 352 height 13
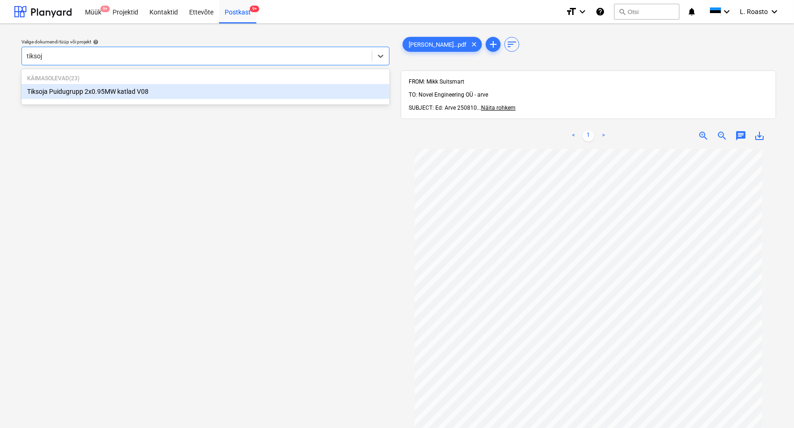
type input "tiksoja"
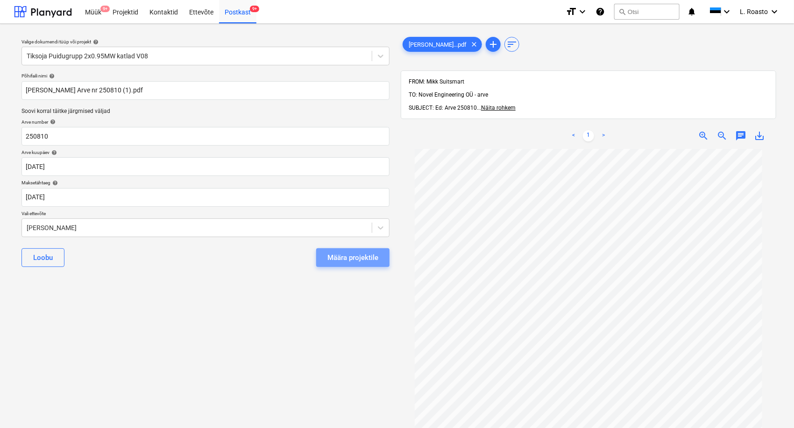
click at [351, 250] on button "Määra projektile" at bounding box center [352, 258] width 73 height 19
click at [352, 256] on div "Määra projektile" at bounding box center [352, 258] width 73 height 19
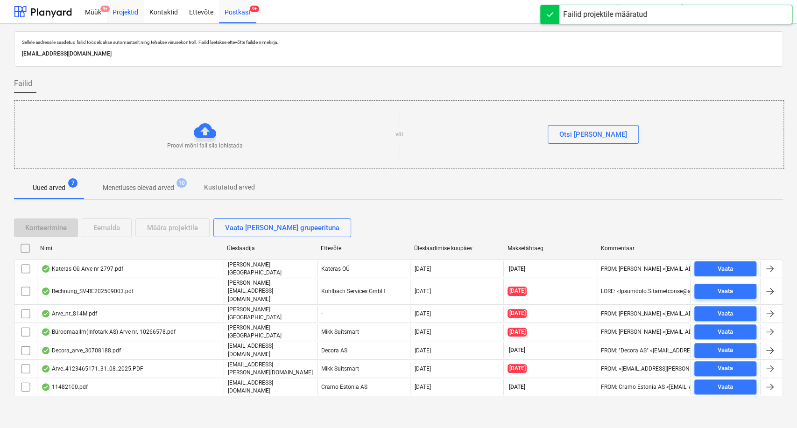
click at [129, 16] on div "Projektid" at bounding box center [125, 12] width 37 height 24
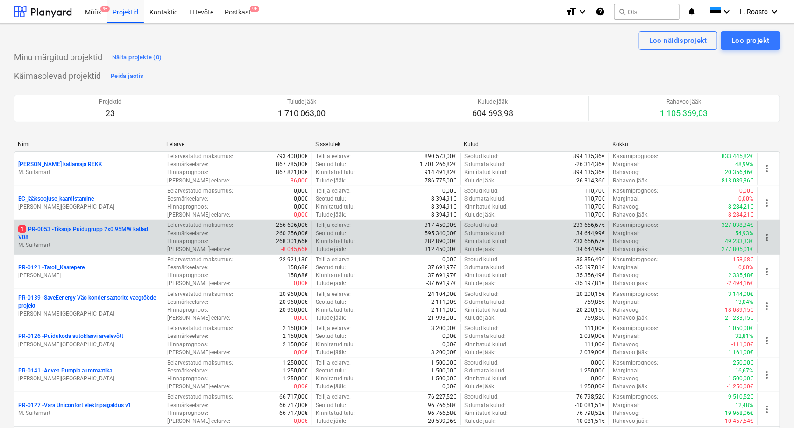
click at [120, 231] on p "1 PR-0053 - Tiksoja Puidugrupp 2x0.95MW katlad V08" at bounding box center [88, 234] width 141 height 16
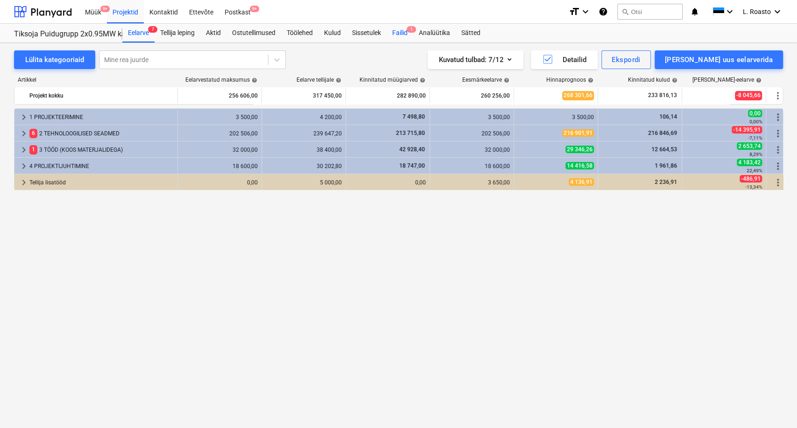
click at [404, 32] on div "Failid 1" at bounding box center [400, 33] width 27 height 19
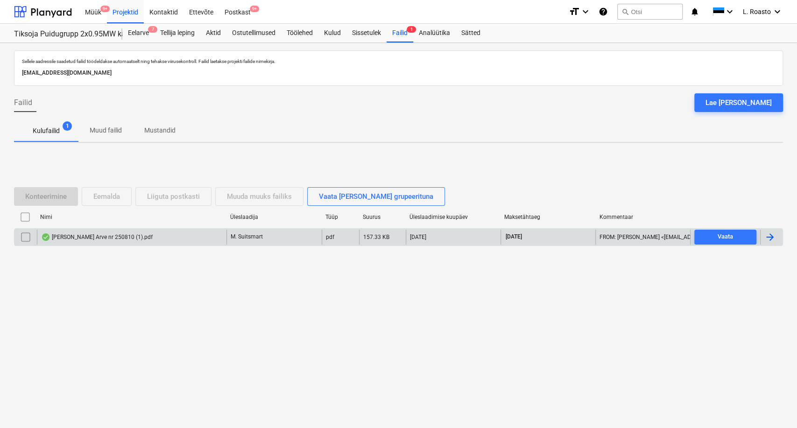
click at [775, 234] on div at bounding box center [770, 237] width 11 height 11
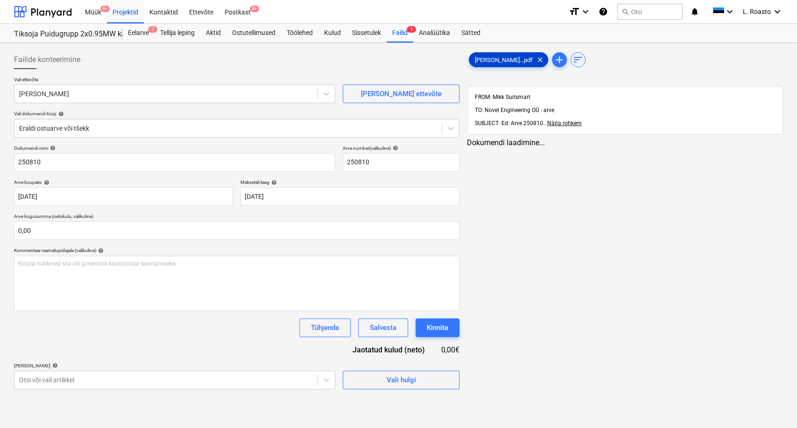
click at [502, 61] on span "Emileks OÜ Arv...pdf" at bounding box center [503, 60] width 69 height 7
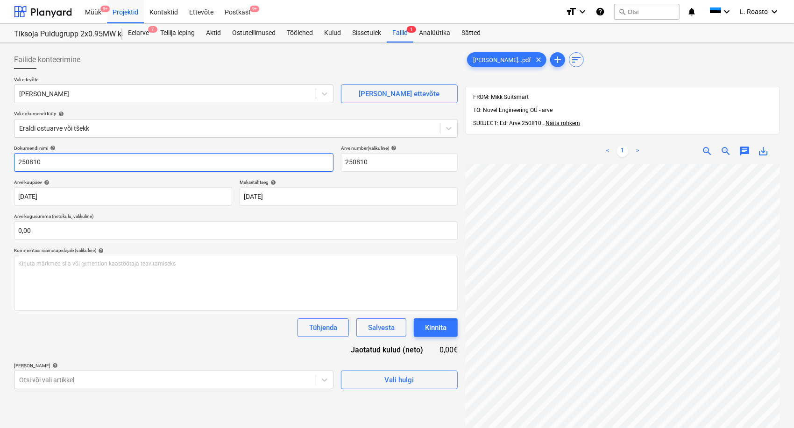
click at [17, 164] on input "250810" at bounding box center [174, 162] width 320 height 19
type input "emileks arve 250810"
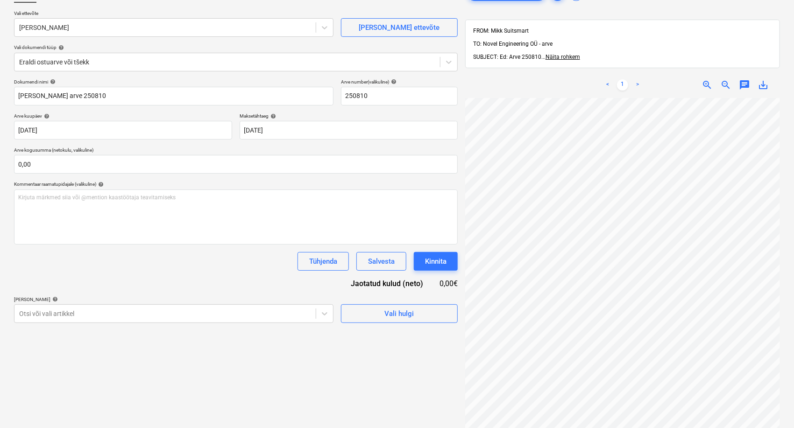
scroll to position [104, 0]
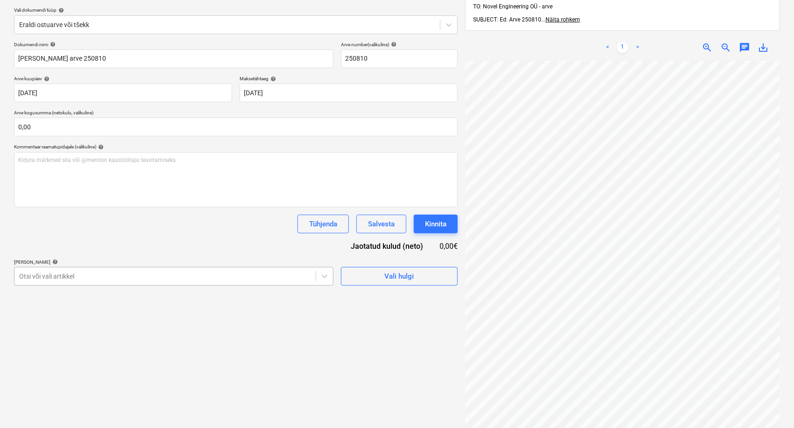
click at [93, 277] on div "Otsi või vali artikkel" at bounding box center [174, 276] width 320 height 19
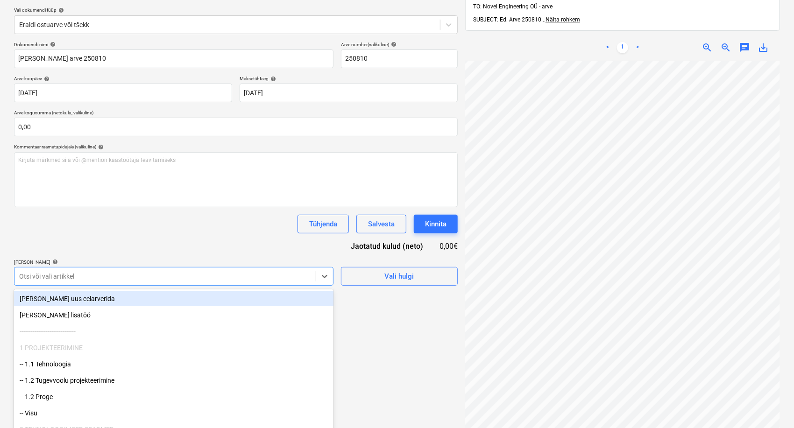
scroll to position [111, 0]
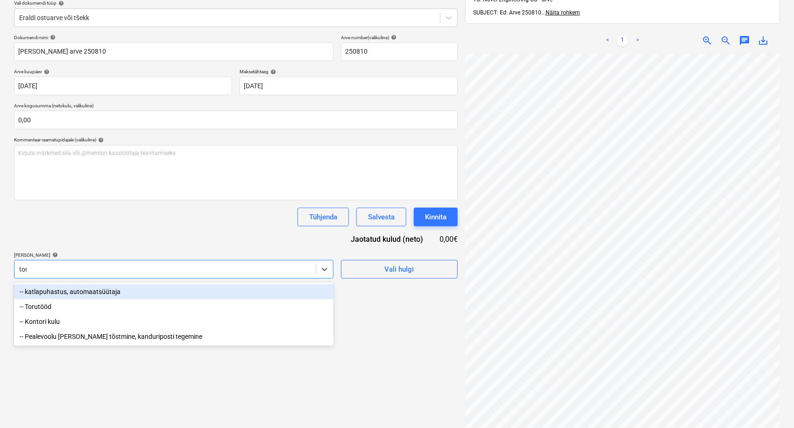
type input "toru"
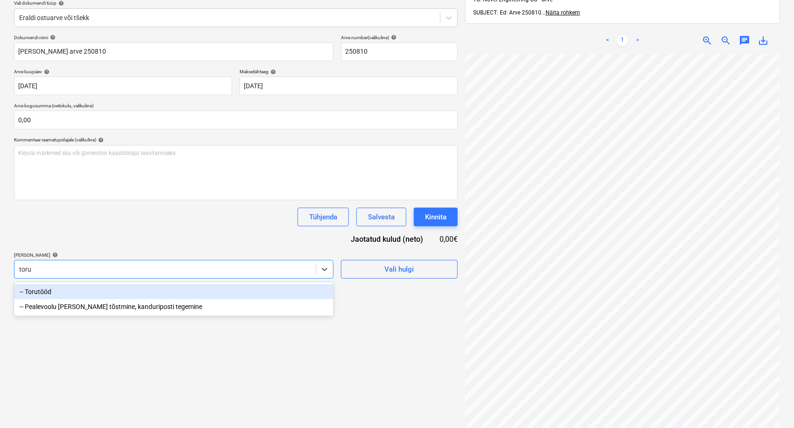
click at [72, 293] on div "-- Torutööd" at bounding box center [174, 291] width 320 height 15
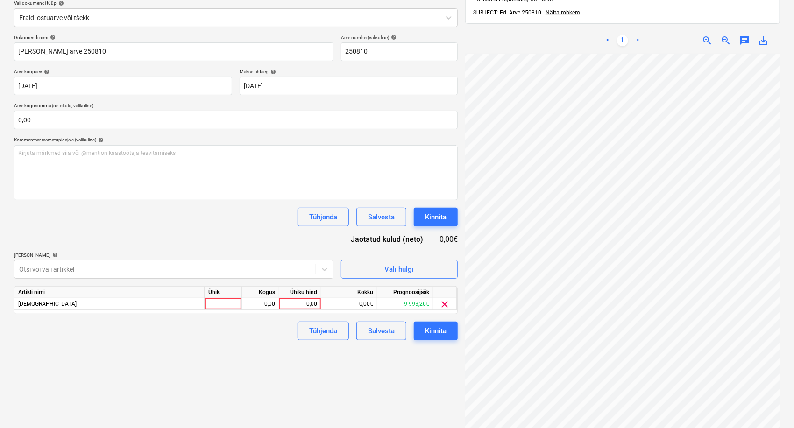
scroll to position [51, 30]
click at [378, 326] on div "Salvesta" at bounding box center [381, 331] width 27 height 12
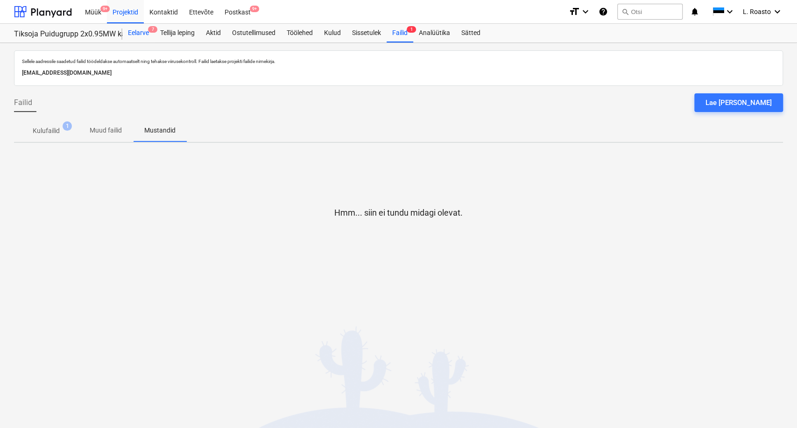
click at [144, 33] on div "Eelarve 7" at bounding box center [138, 33] width 32 height 19
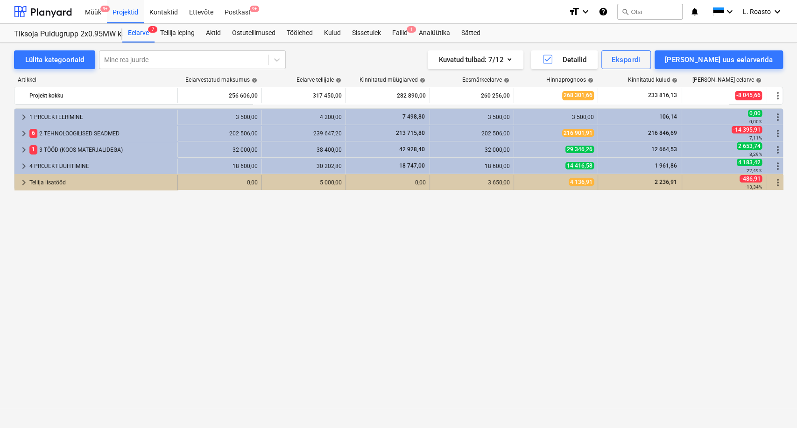
click at [56, 182] on div "Tellija lisatööd" at bounding box center [101, 182] width 144 height 15
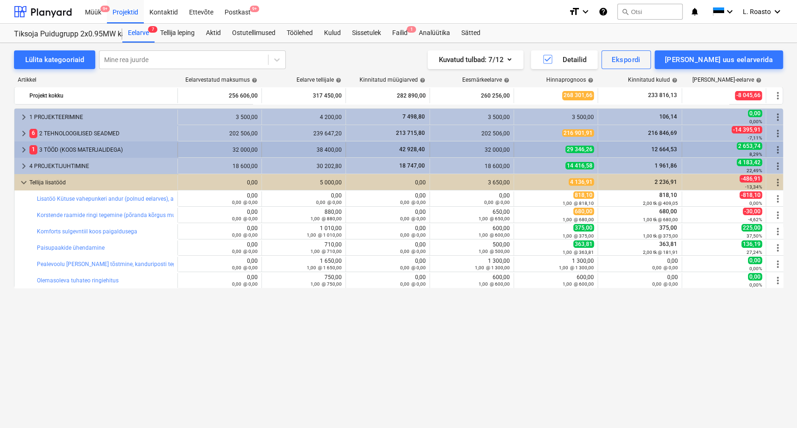
click at [69, 147] on div "1 3 TÖÖD (KOOS MATERJALIDEGA)" at bounding box center [101, 149] width 144 height 15
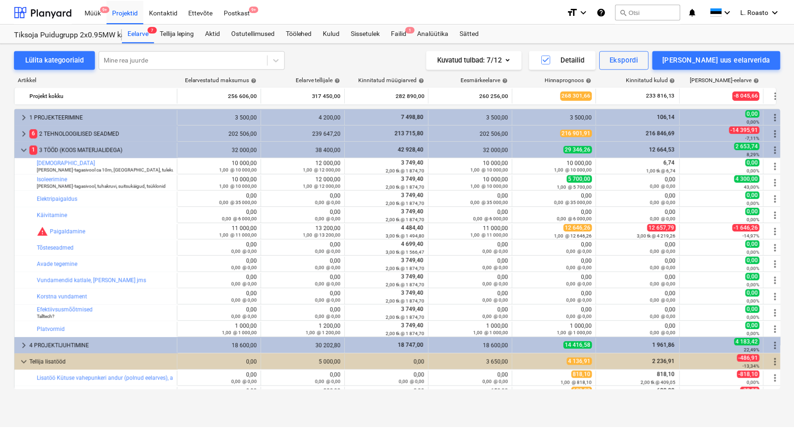
scroll to position [52, 0]
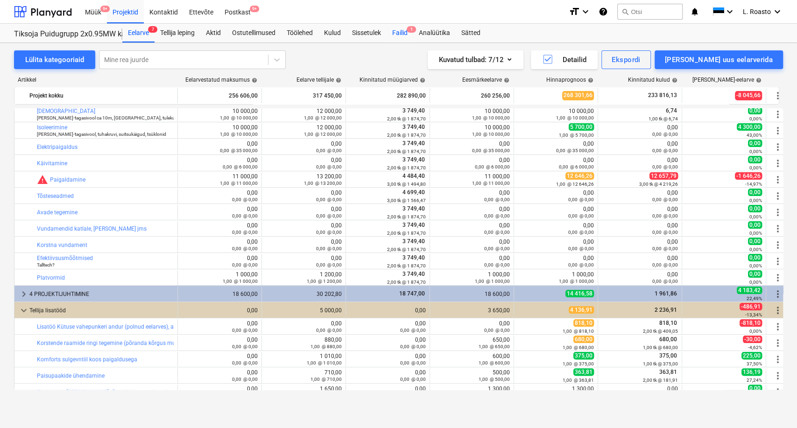
click at [409, 31] on div "Failid 1" at bounding box center [400, 33] width 27 height 19
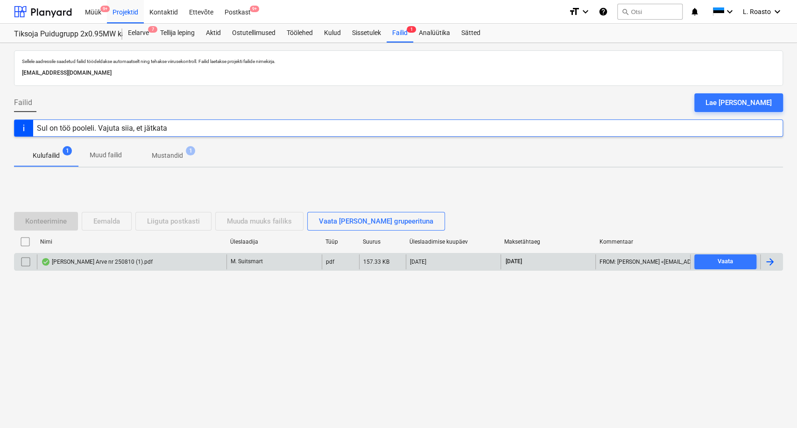
click at [766, 259] on div at bounding box center [770, 261] width 11 height 11
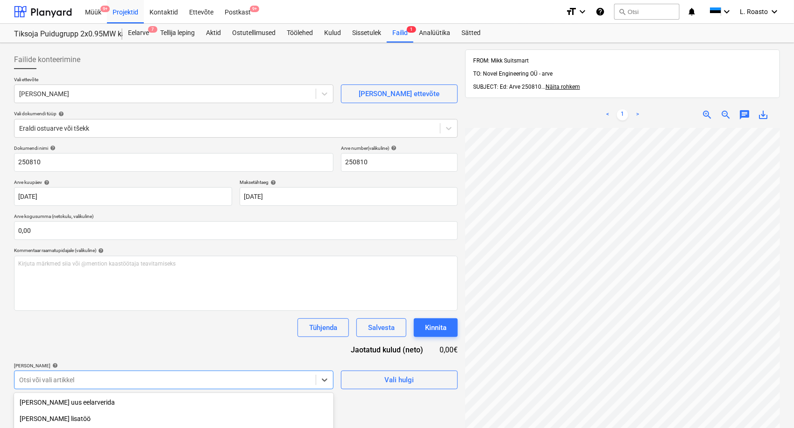
click at [167, 376] on body "Müük 9+ Projektid Kontaktid Ettevõte Postkast 9+ format_size keyboard_arrow_dow…" at bounding box center [397, 214] width 794 height 428
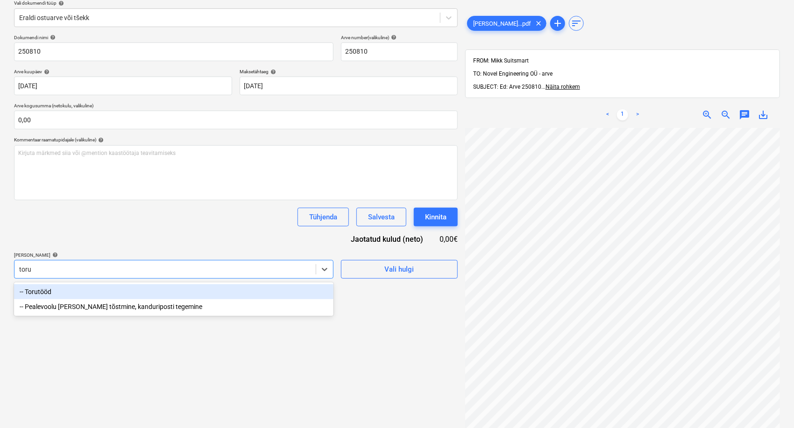
type input "toru"
click at [289, 235] on div "Dokumendi nimi help 250810 Arve number (valikuline) help 250810 Arve kuupäev he…" at bounding box center [236, 157] width 444 height 244
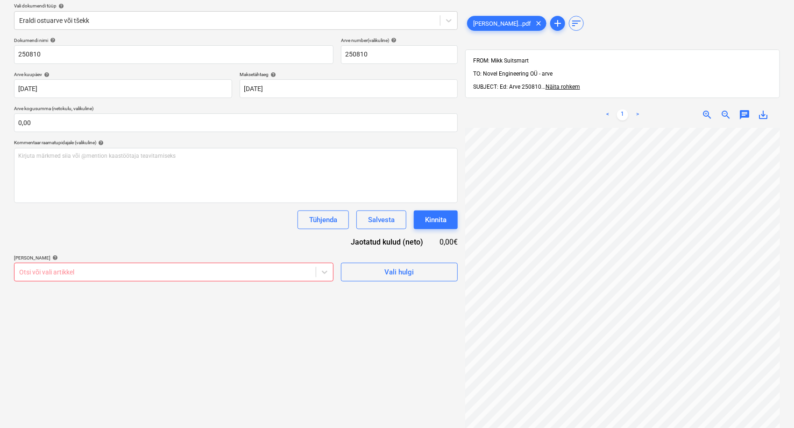
scroll to position [0, 0]
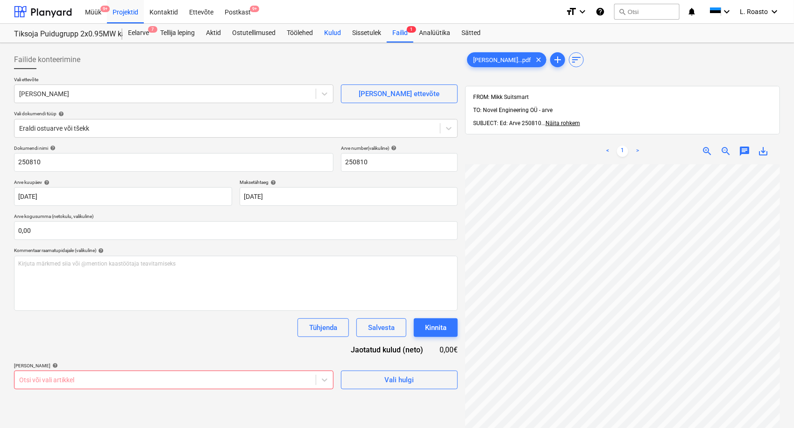
click at [339, 33] on div "Kulud" at bounding box center [333, 33] width 28 height 19
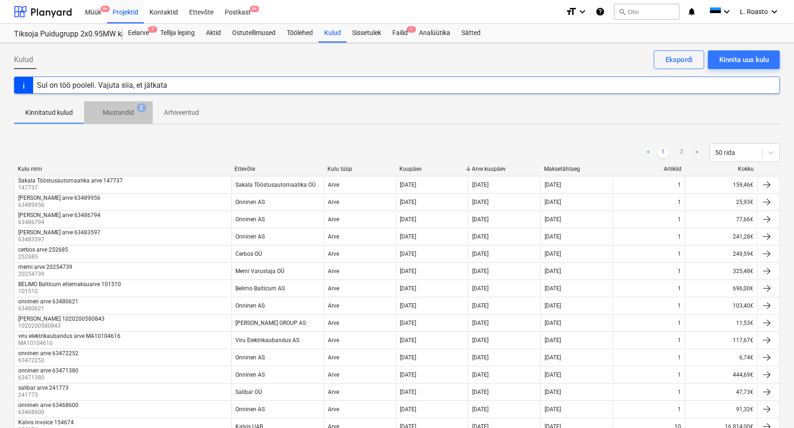
click at [116, 112] on p "Mustandid" at bounding box center [118, 113] width 31 height 10
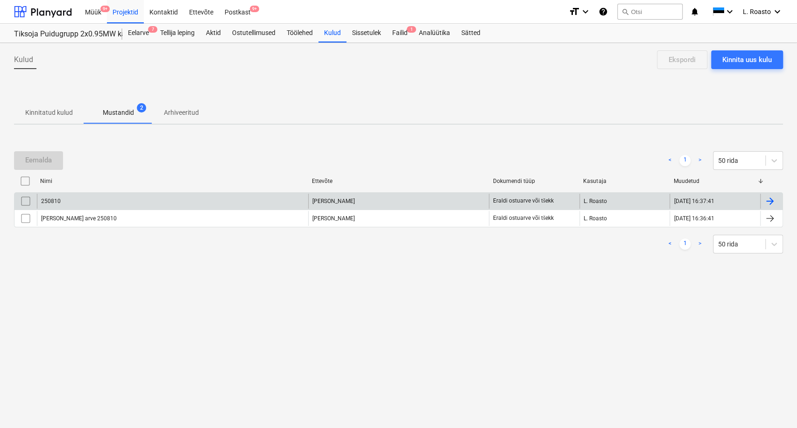
click at [21, 204] on input "checkbox" at bounding box center [25, 201] width 15 height 15
click at [50, 157] on div "Eemalda" at bounding box center [38, 160] width 27 height 12
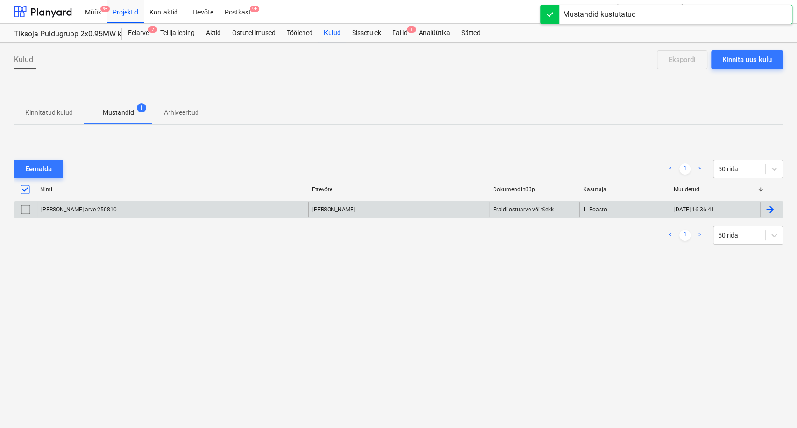
click at [766, 211] on div at bounding box center [770, 209] width 11 height 11
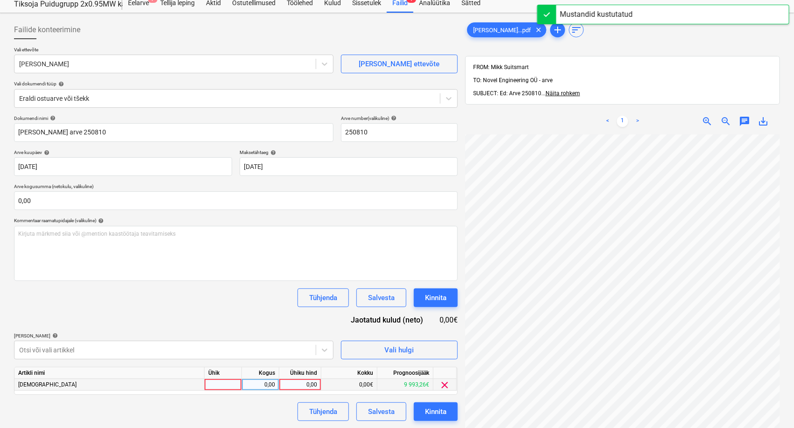
scroll to position [60, 37]
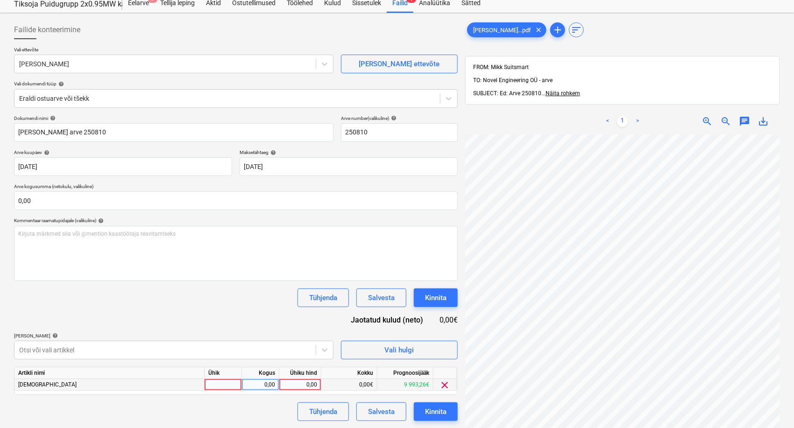
click at [308, 384] on div "0,00" at bounding box center [300, 385] width 34 height 12
type input "10115"
click at [255, 334] on div "Lisa artiklid help" at bounding box center [174, 336] width 320 height 6
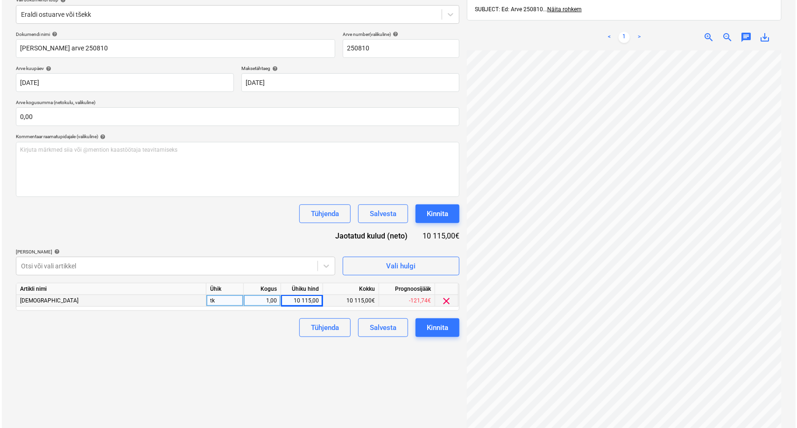
scroll to position [133, 0]
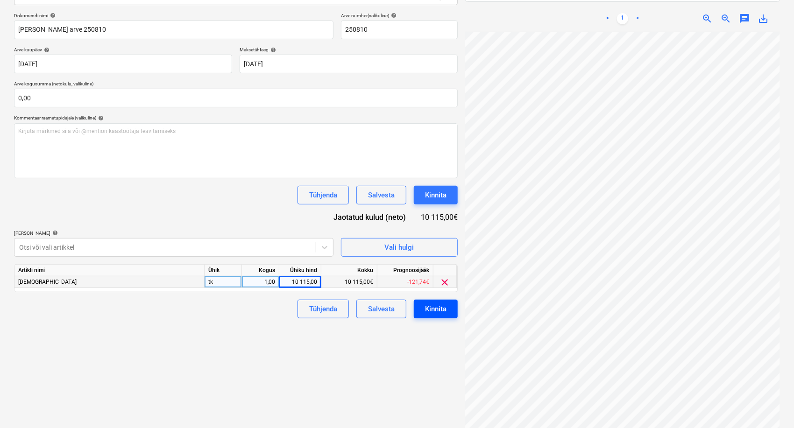
click at [441, 309] on div "Kinnita" at bounding box center [435, 309] width 21 height 12
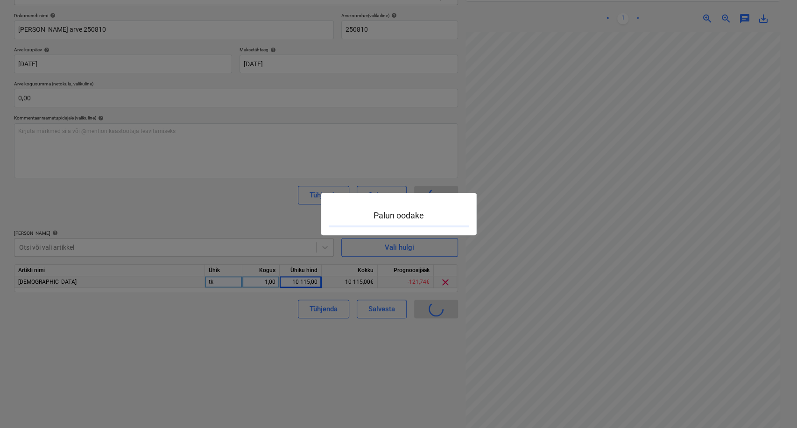
scroll to position [60, 37]
